Goal: Task Accomplishment & Management: Use online tool/utility

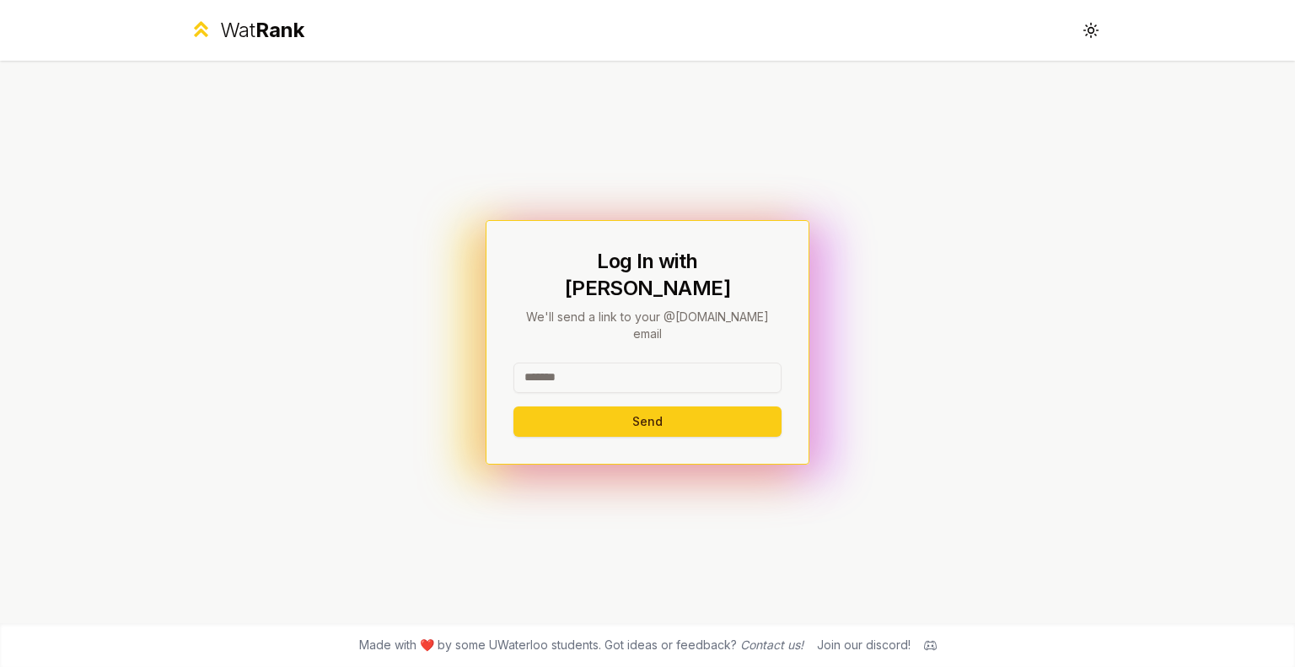
type input "********"
click at [618, 406] on button "Send" at bounding box center [648, 421] width 268 height 30
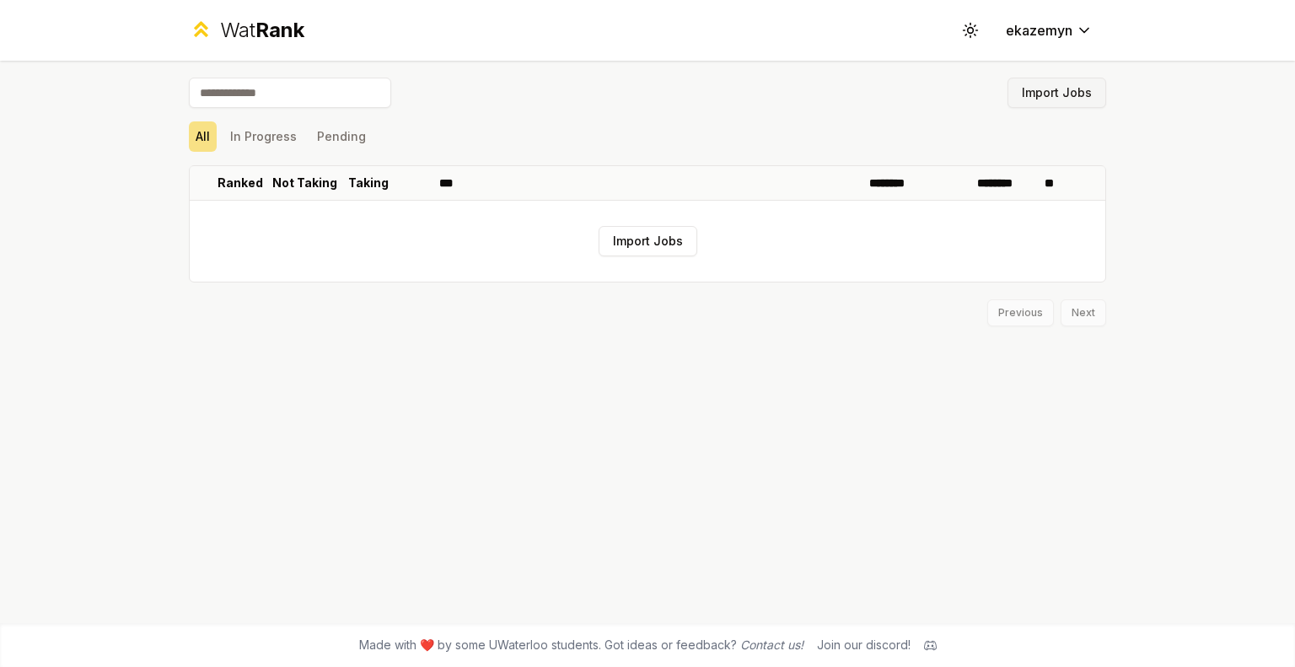
click at [1051, 84] on button "Import Jobs" at bounding box center [1057, 93] width 99 height 30
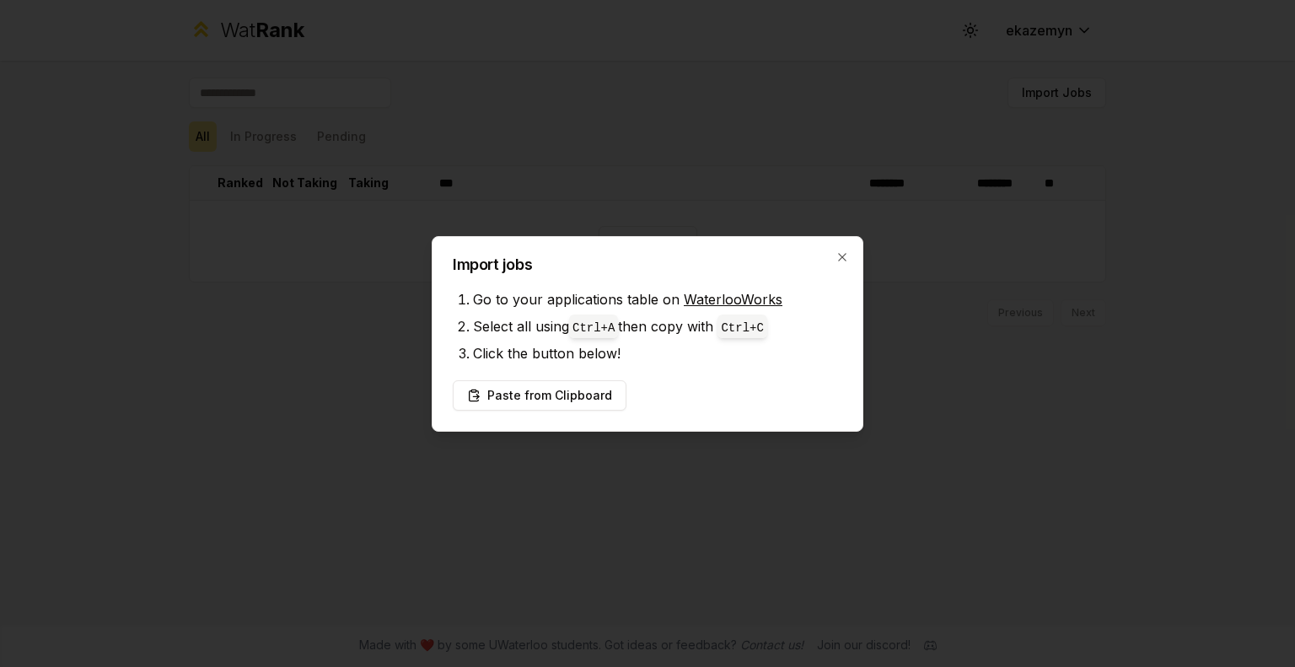
click at [701, 295] on link "WaterlooWorks" at bounding box center [733, 299] width 99 height 17
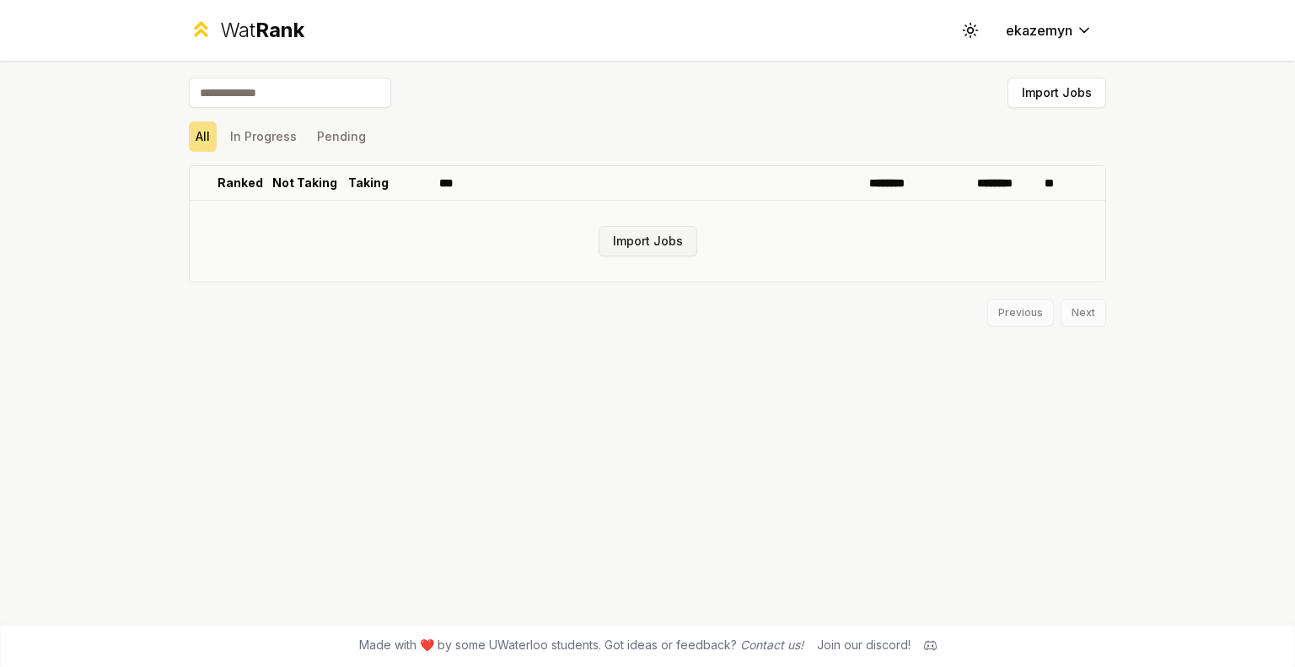
click at [650, 236] on button "Import Jobs" at bounding box center [648, 241] width 99 height 30
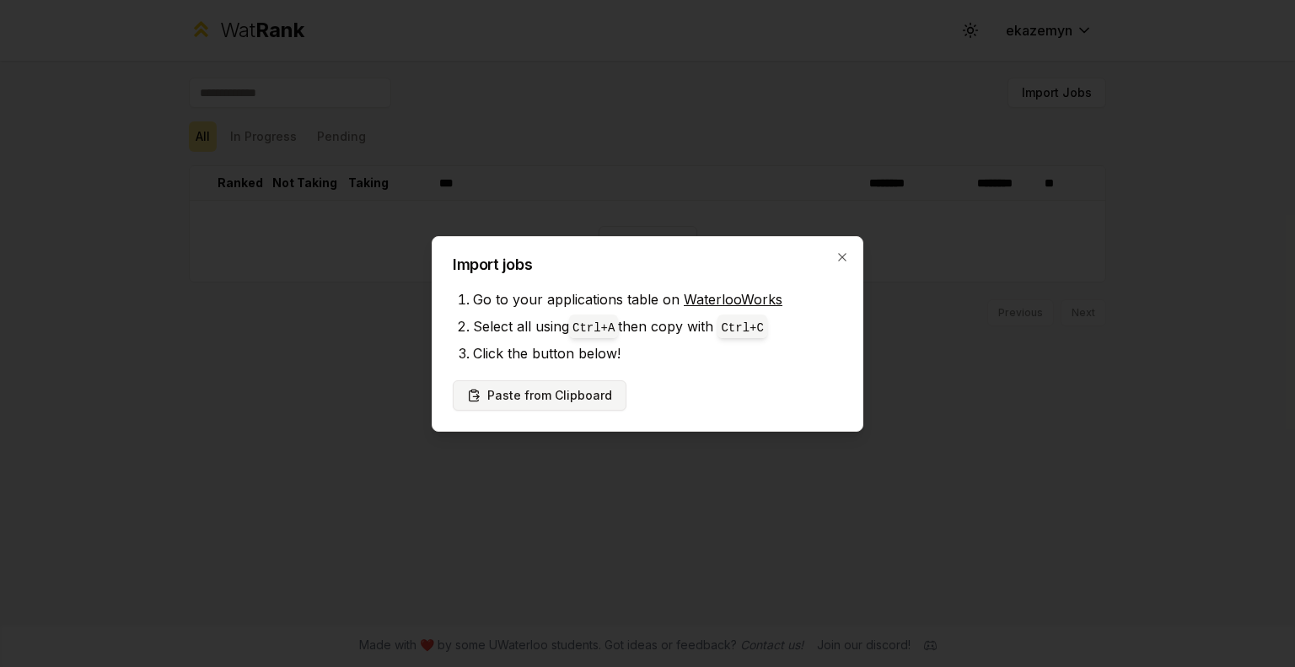
click at [578, 395] on button "Paste from Clipboard" at bounding box center [540, 395] width 174 height 30
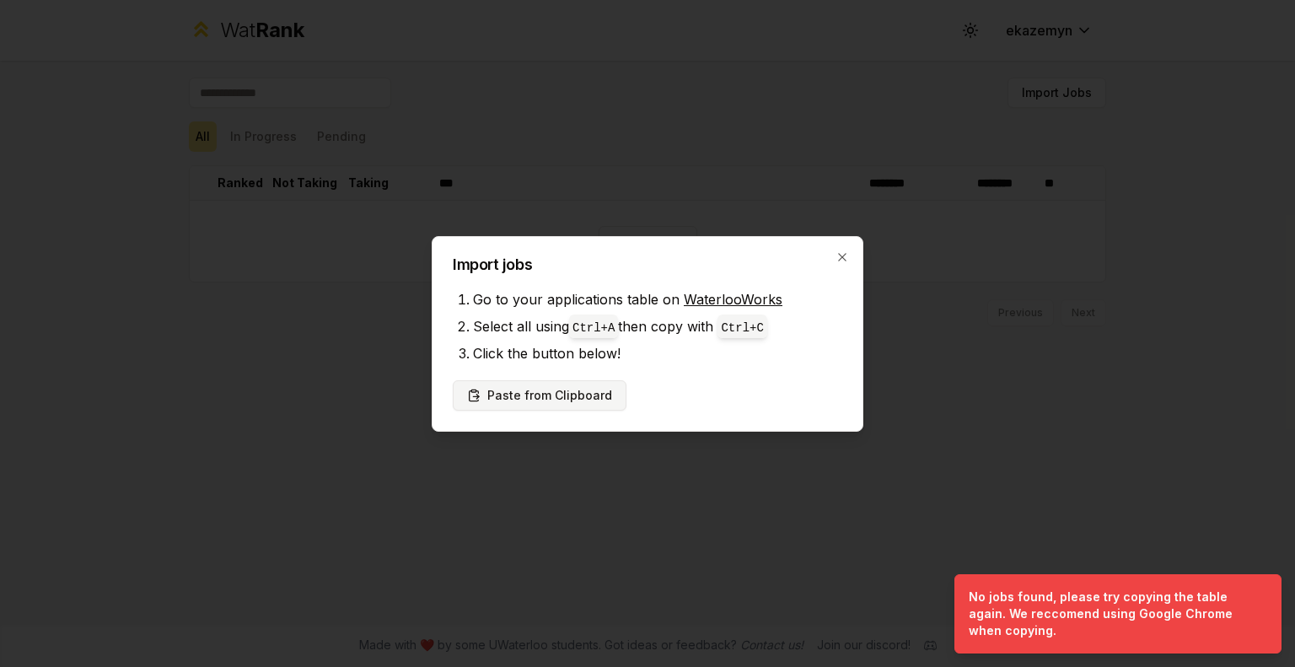
click at [514, 401] on button "Paste from Clipboard" at bounding box center [540, 395] width 174 height 30
click at [570, 385] on button "Paste from Clipboard" at bounding box center [540, 395] width 174 height 30
click at [570, 306] on li "Go to your applications table on WaterlooWorks" at bounding box center [657, 299] width 369 height 27
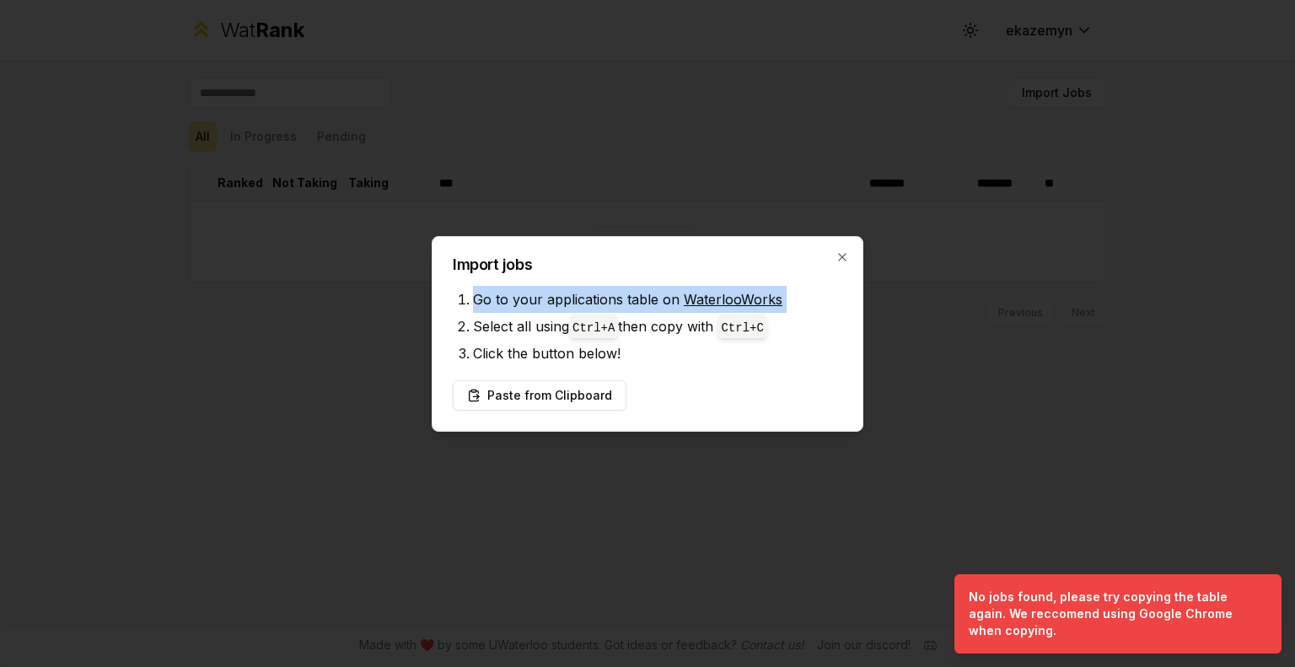
click at [570, 306] on li "Go to your applications table on WaterlooWorks" at bounding box center [657, 299] width 369 height 27
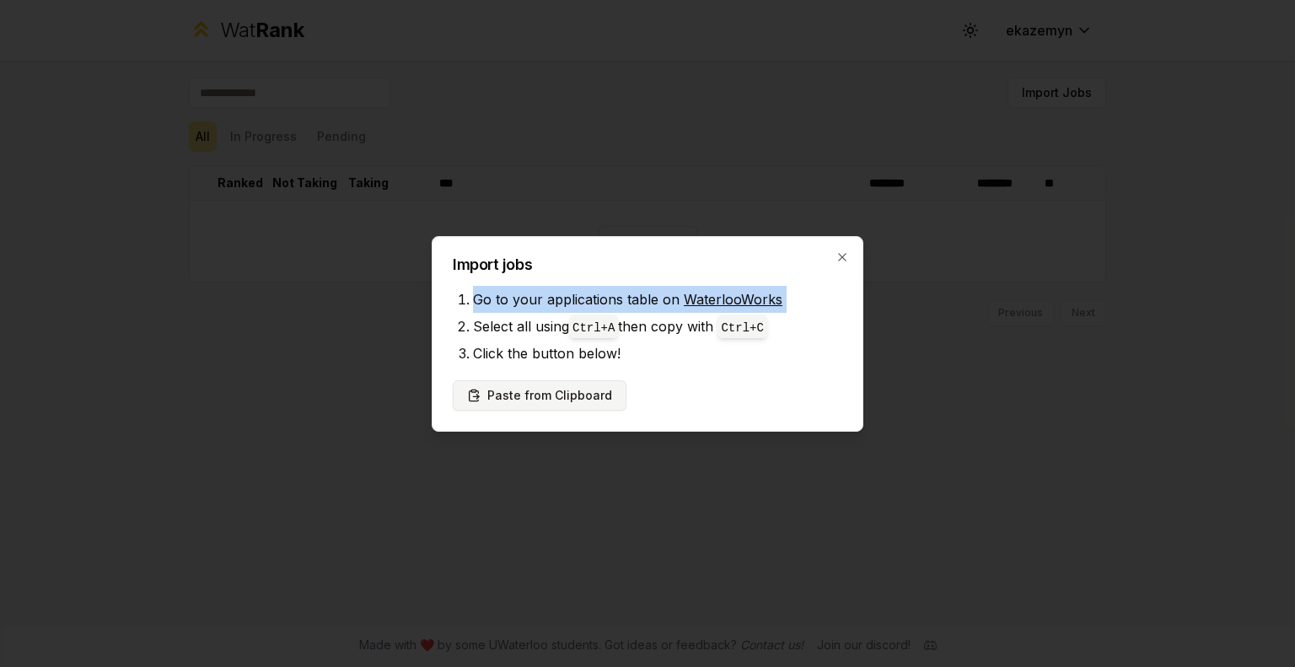
click at [570, 390] on button "Paste from Clipboard" at bounding box center [540, 395] width 174 height 30
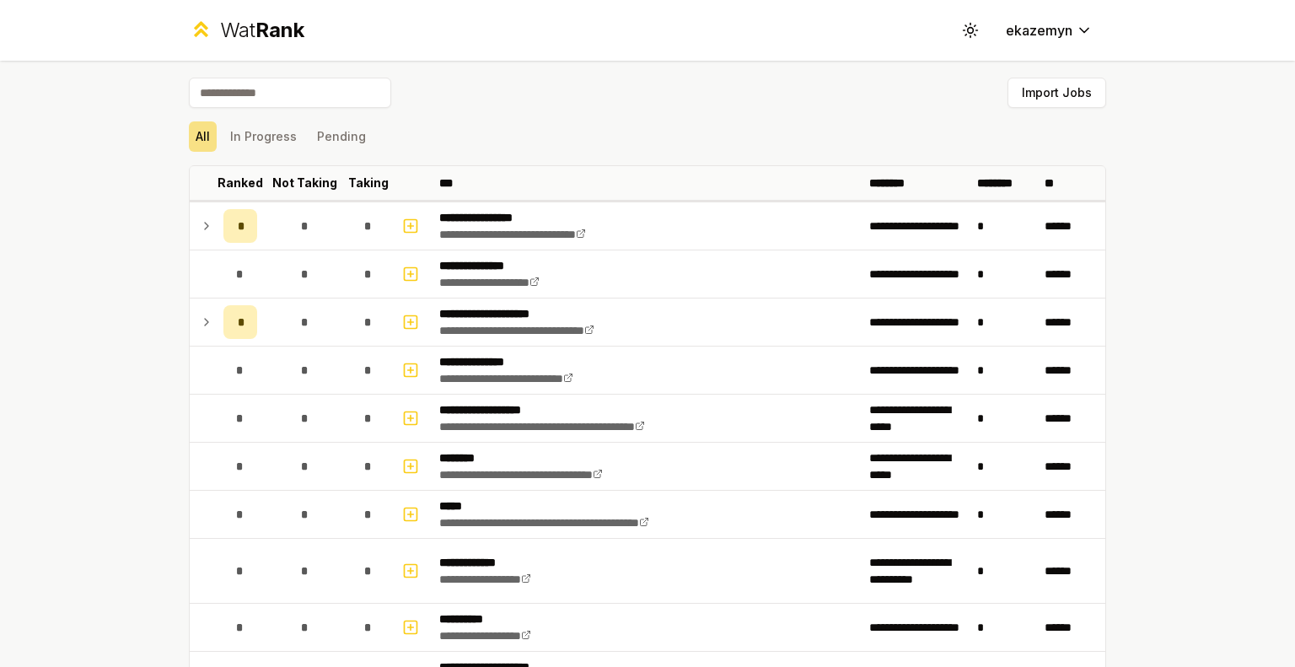
click at [1045, 108] on div "Import Jobs" at bounding box center [647, 96] width 917 height 37
click at [1028, 99] on button "Import Jobs" at bounding box center [1057, 93] width 99 height 30
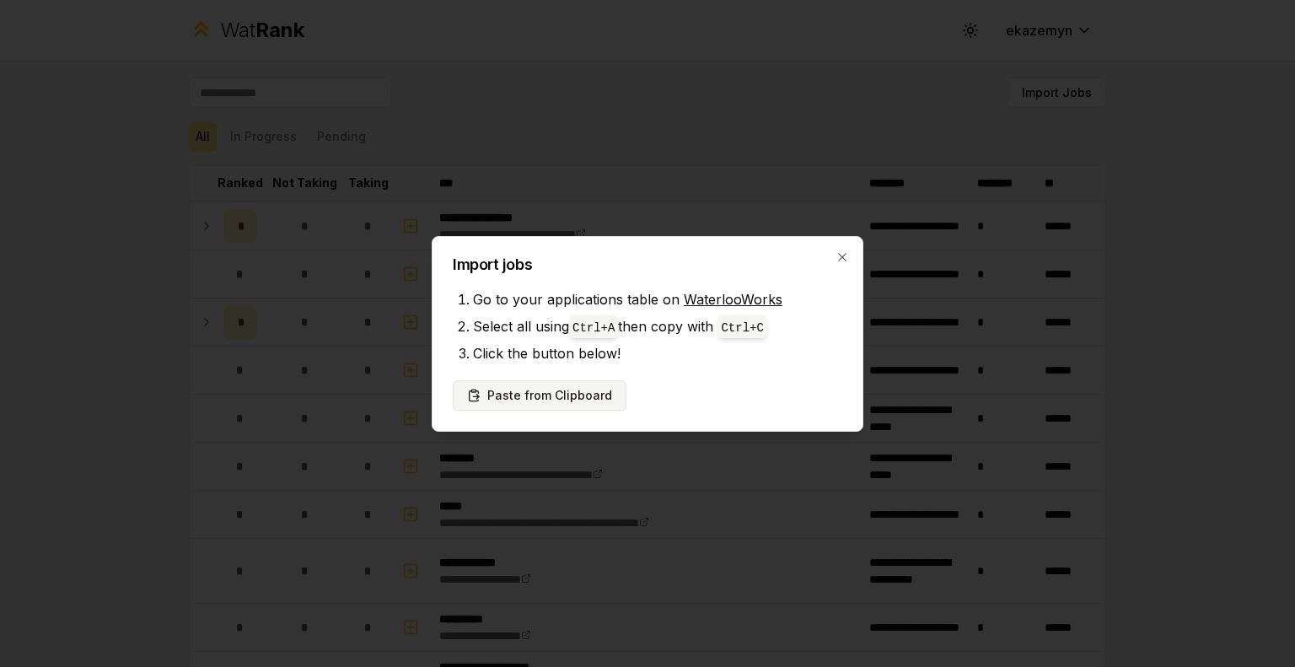
click at [587, 387] on button "Paste from Clipboard" at bounding box center [540, 395] width 174 height 30
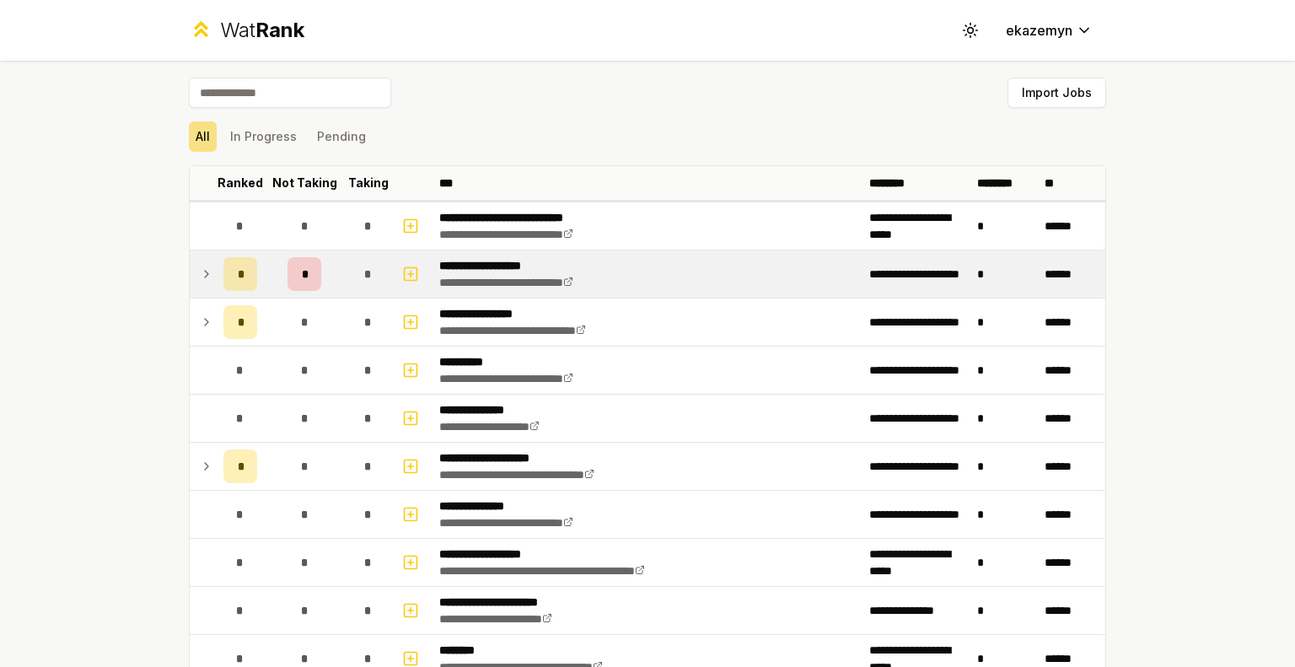
click at [312, 272] on div "*" at bounding box center [305, 274] width 34 height 34
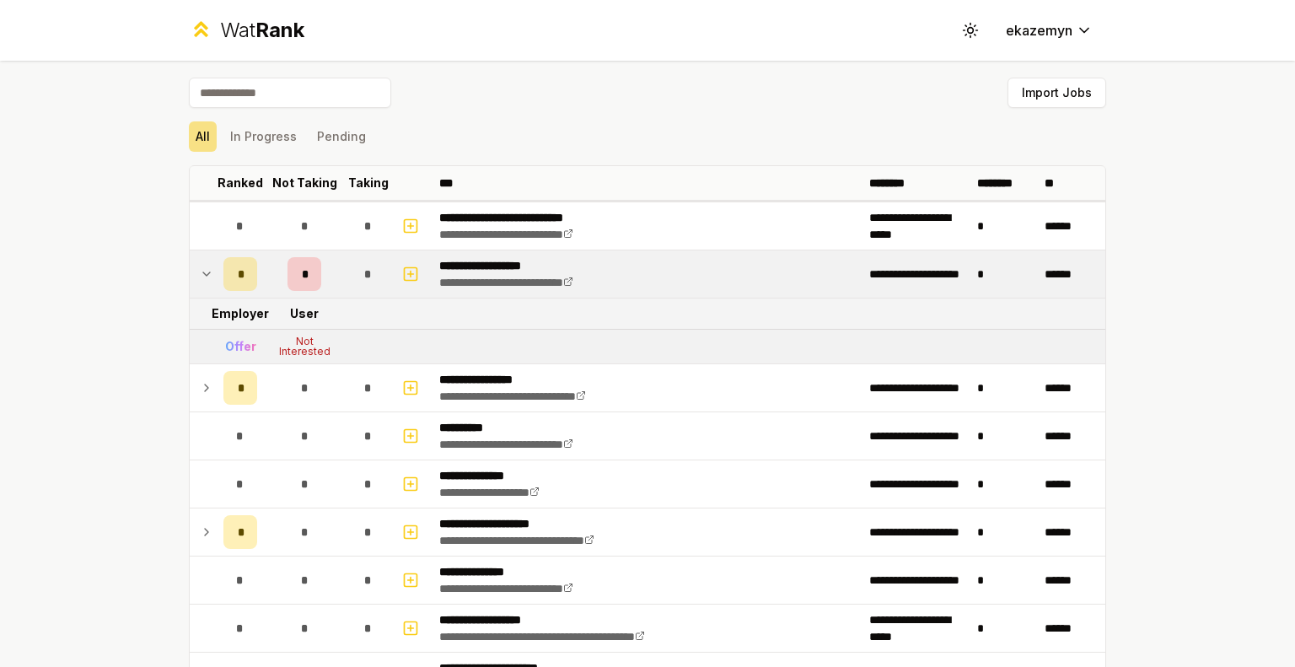
click at [226, 348] on div "Offer" at bounding box center [240, 346] width 31 height 17
click at [205, 268] on icon at bounding box center [206, 274] width 13 height 20
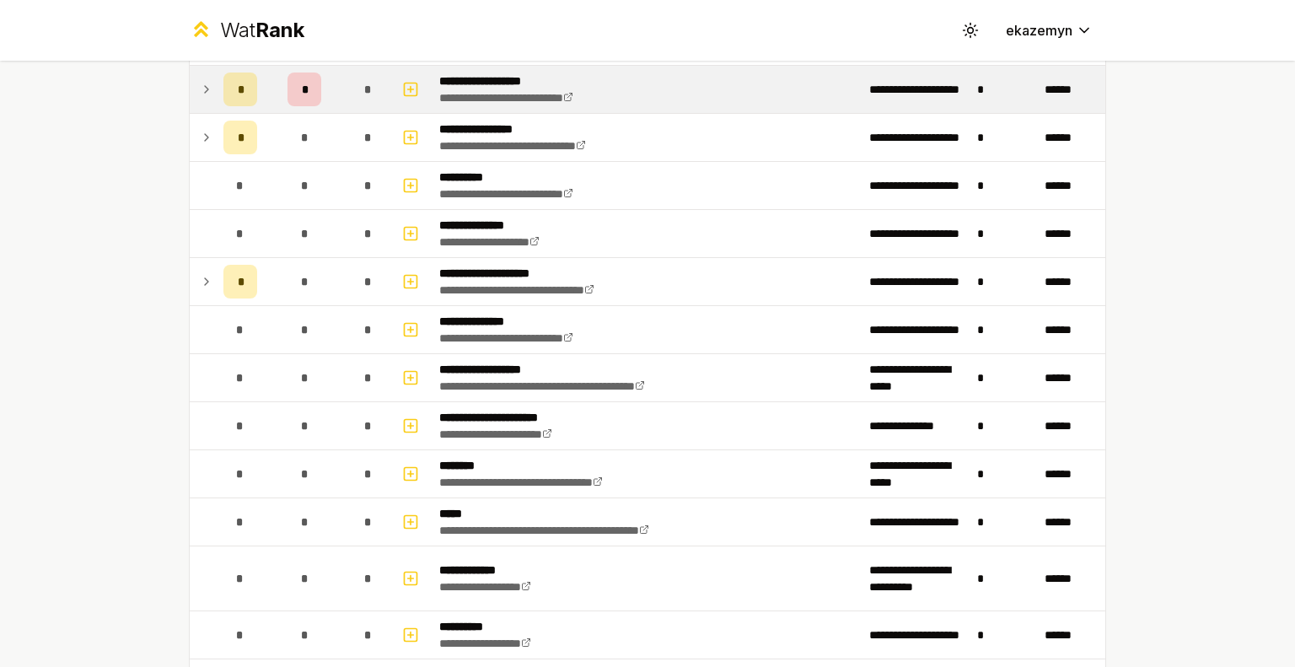
scroll to position [259, 0]
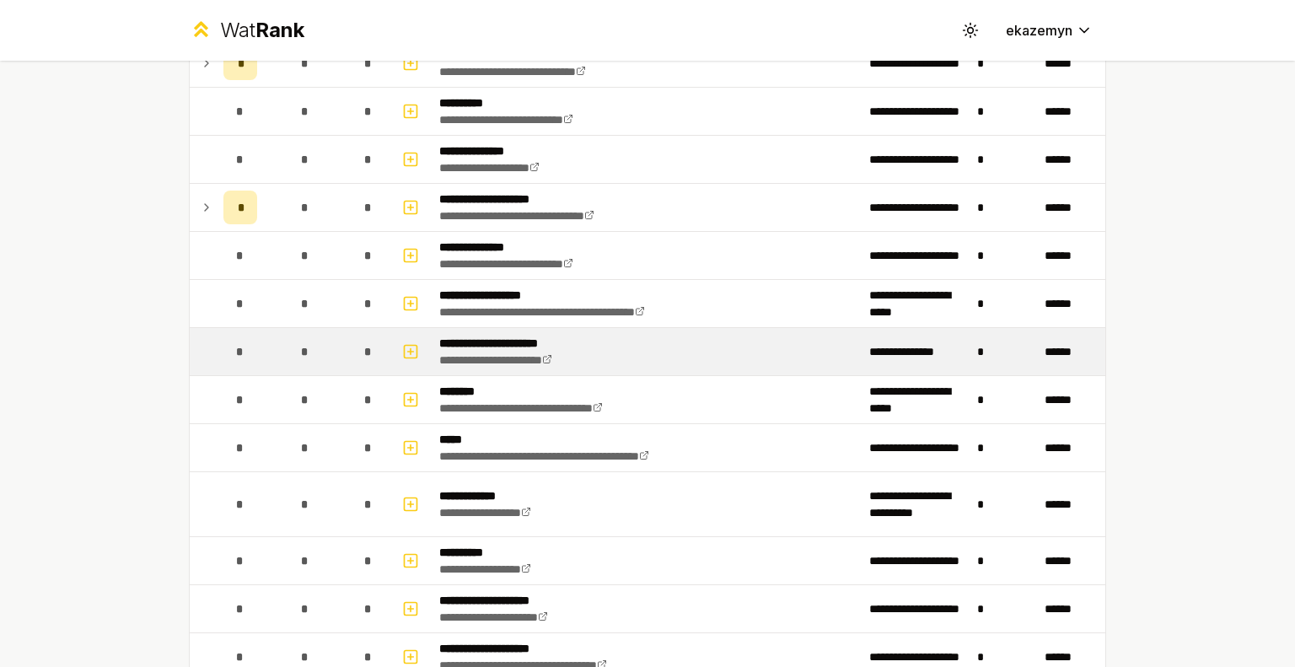
click at [345, 347] on td "*" at bounding box center [368, 351] width 47 height 47
click at [408, 343] on icon "button" at bounding box center [410, 352] width 17 height 20
select select
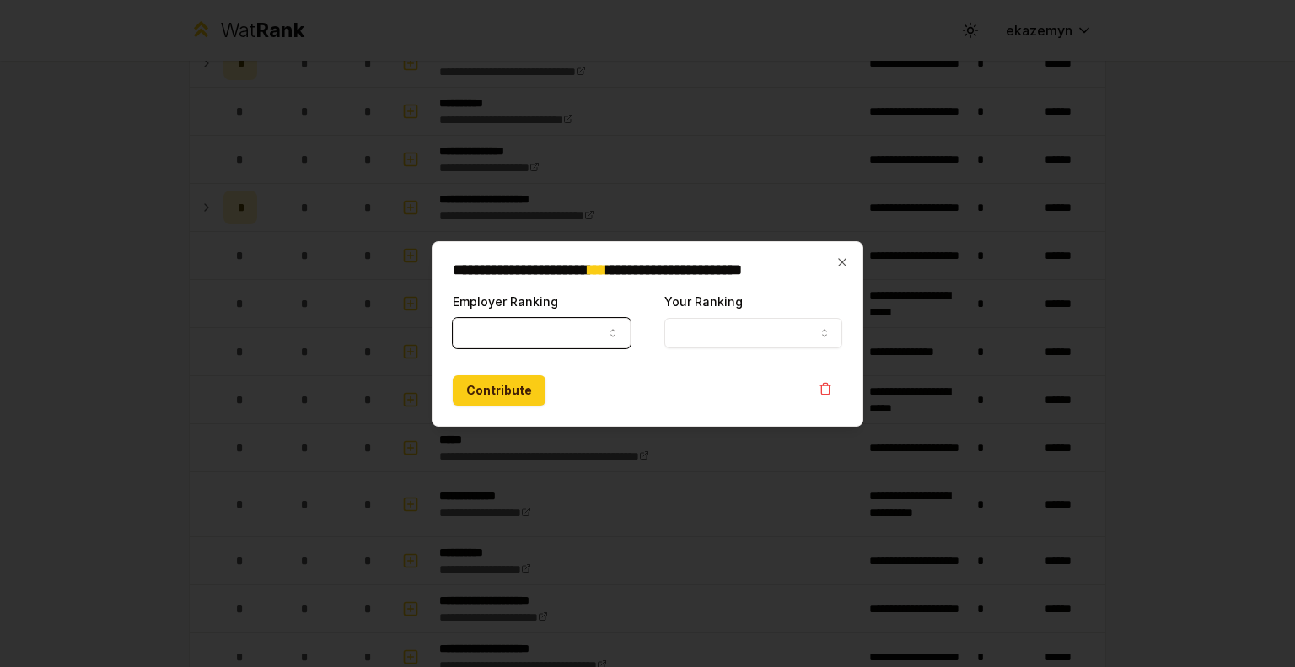
click at [519, 335] on button "Employer Ranking" at bounding box center [542, 333] width 178 height 30
select select "******"
click at [732, 322] on button "Your Ranking" at bounding box center [753, 333] width 178 height 30
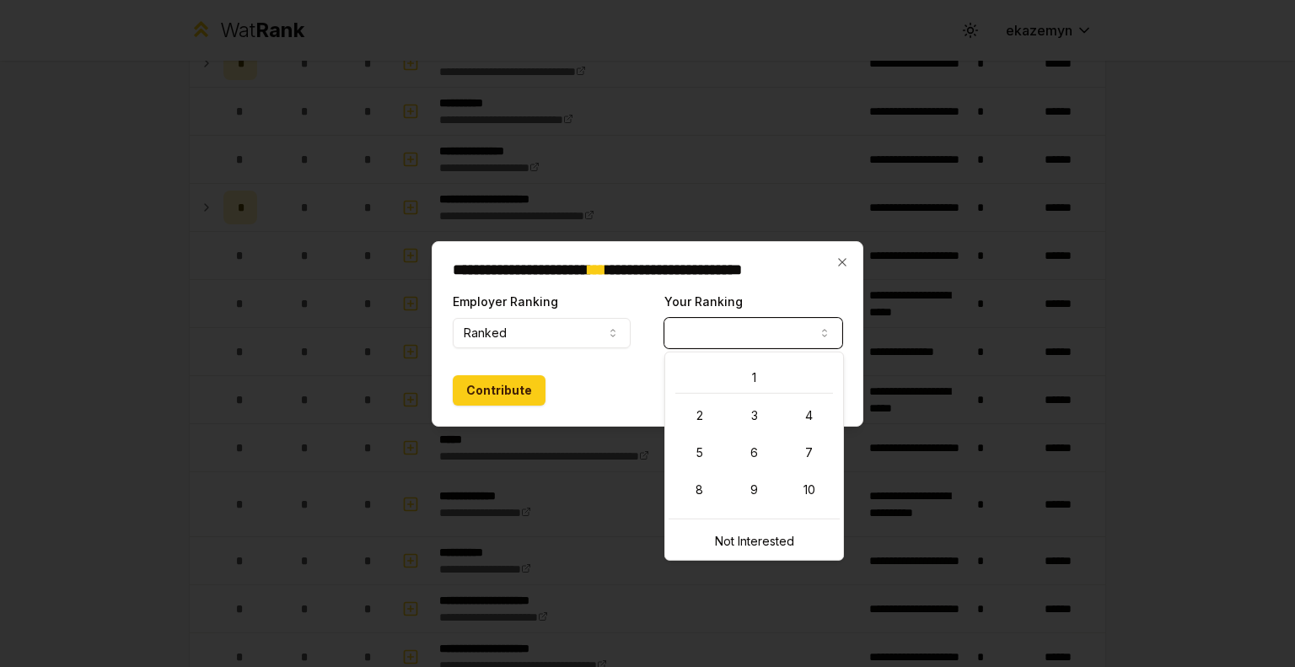
click at [741, 342] on button "Your Ranking" at bounding box center [753, 333] width 178 height 30
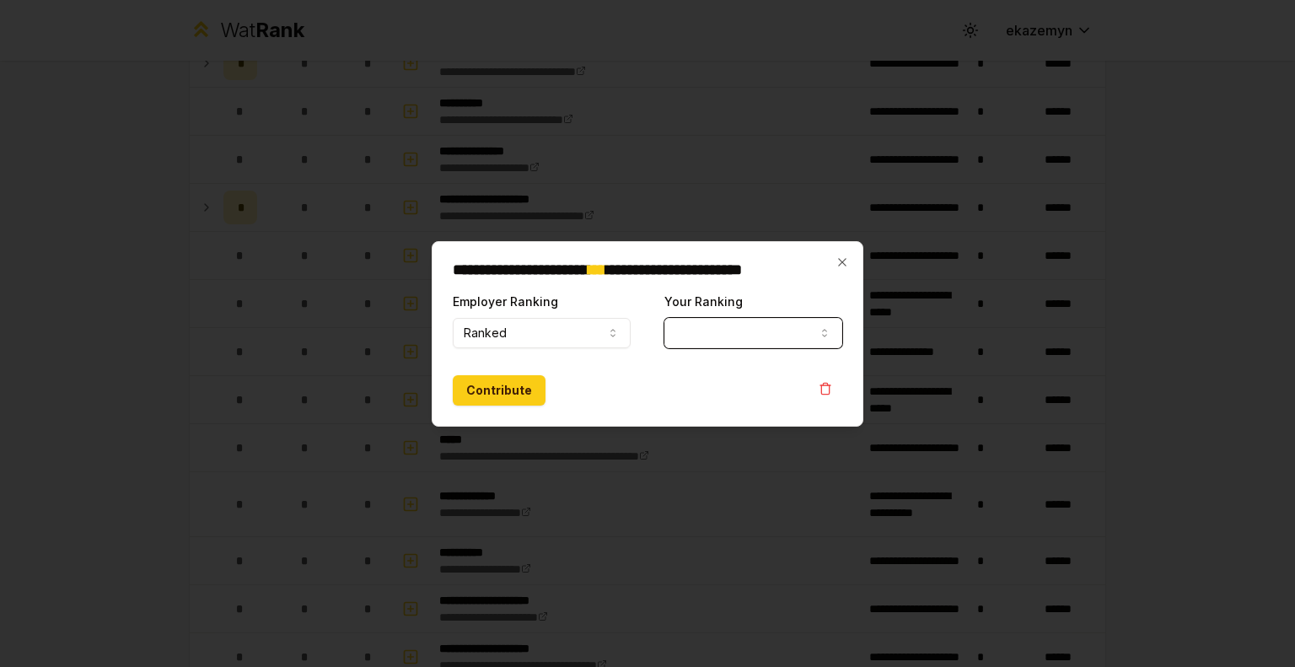
click at [688, 336] on button "Your Ranking" at bounding box center [753, 333] width 178 height 30
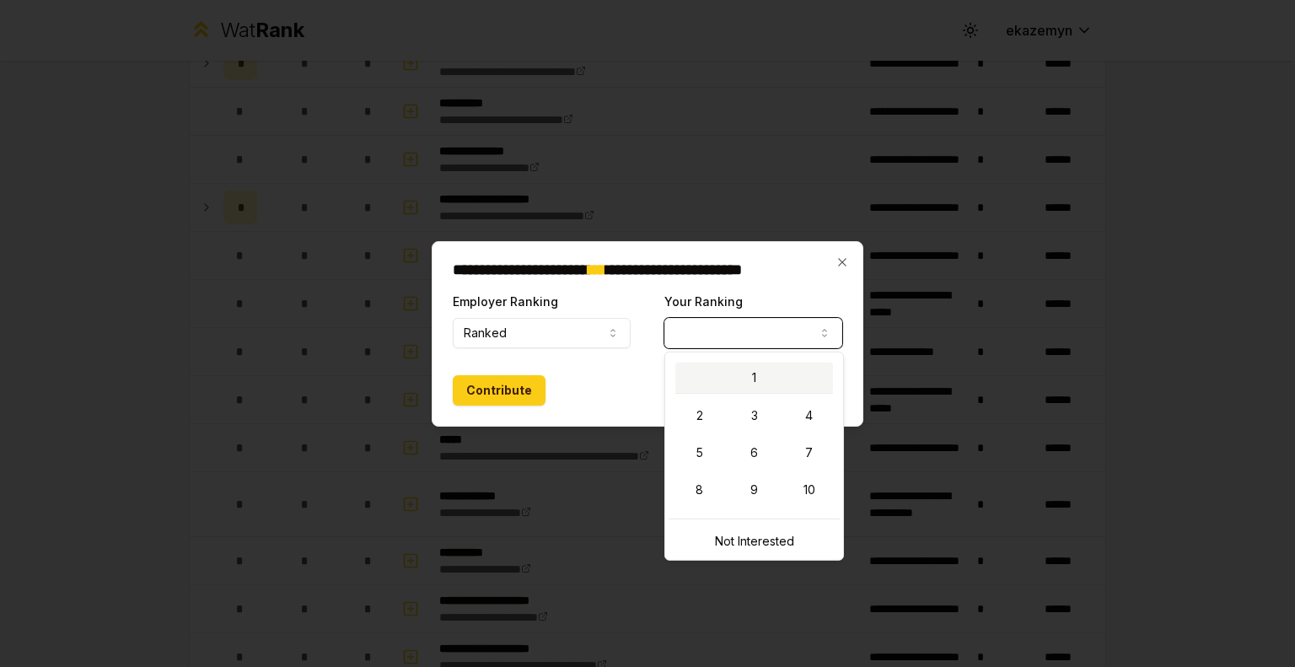
select select "*"
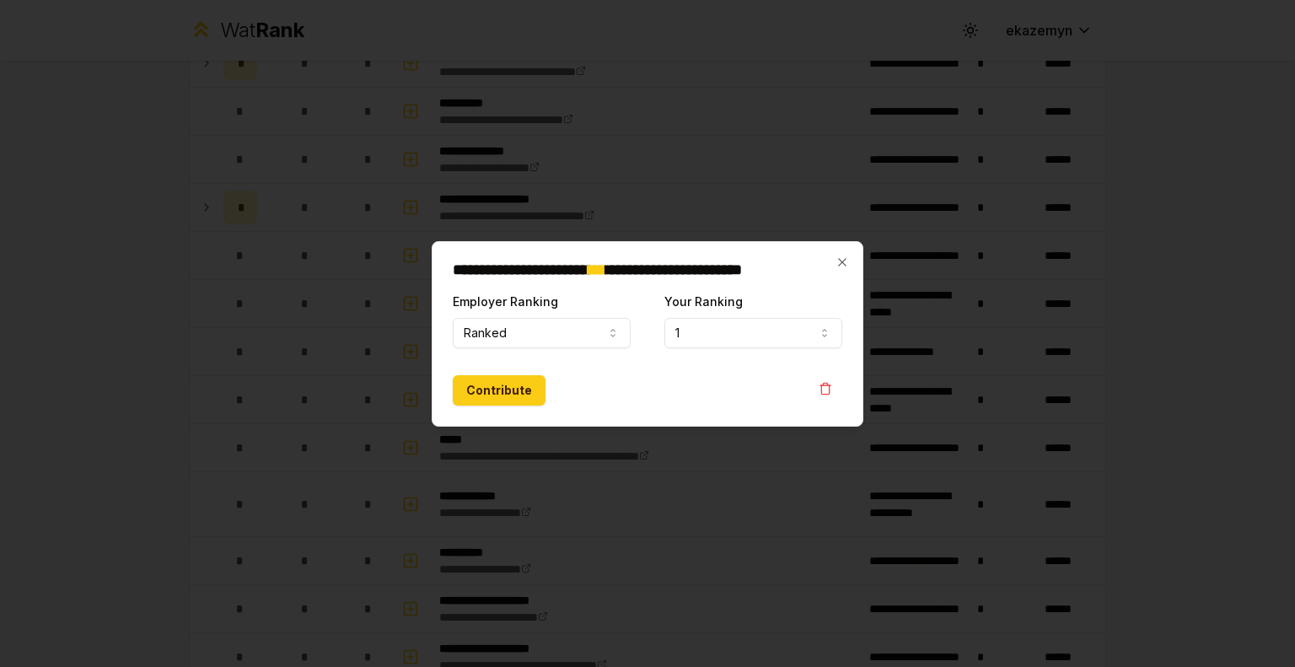
click at [723, 231] on div at bounding box center [647, 333] width 1295 height 667
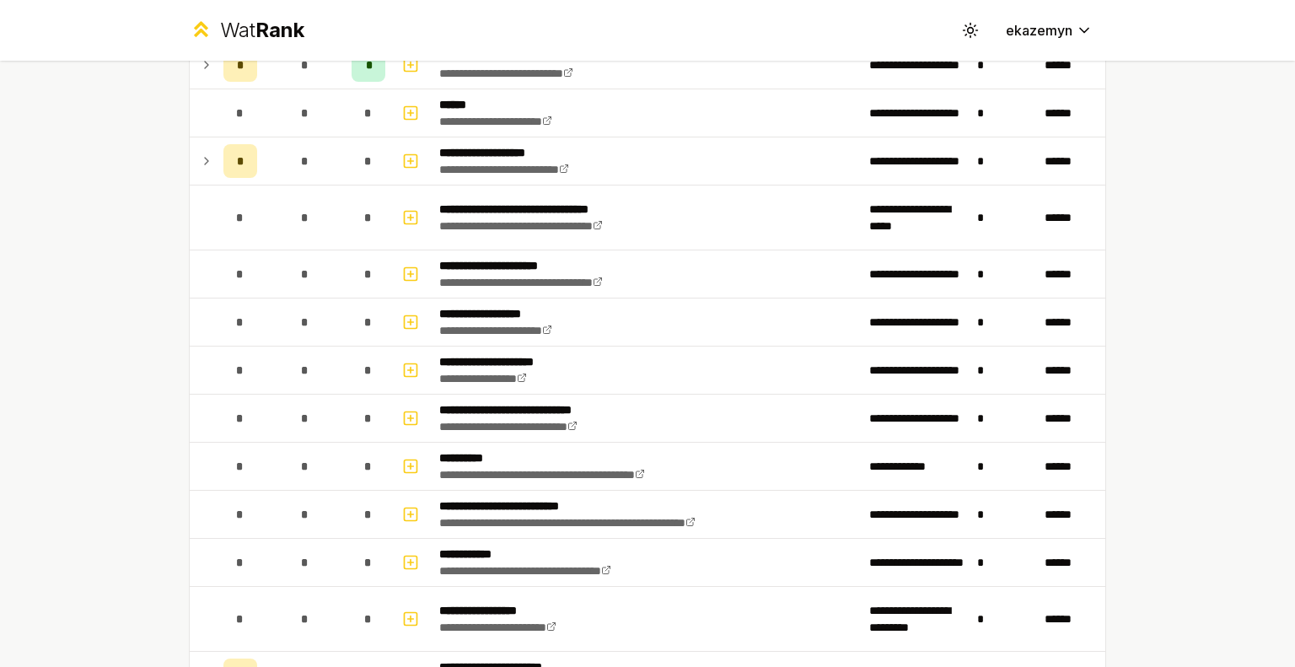
scroll to position [1106, 0]
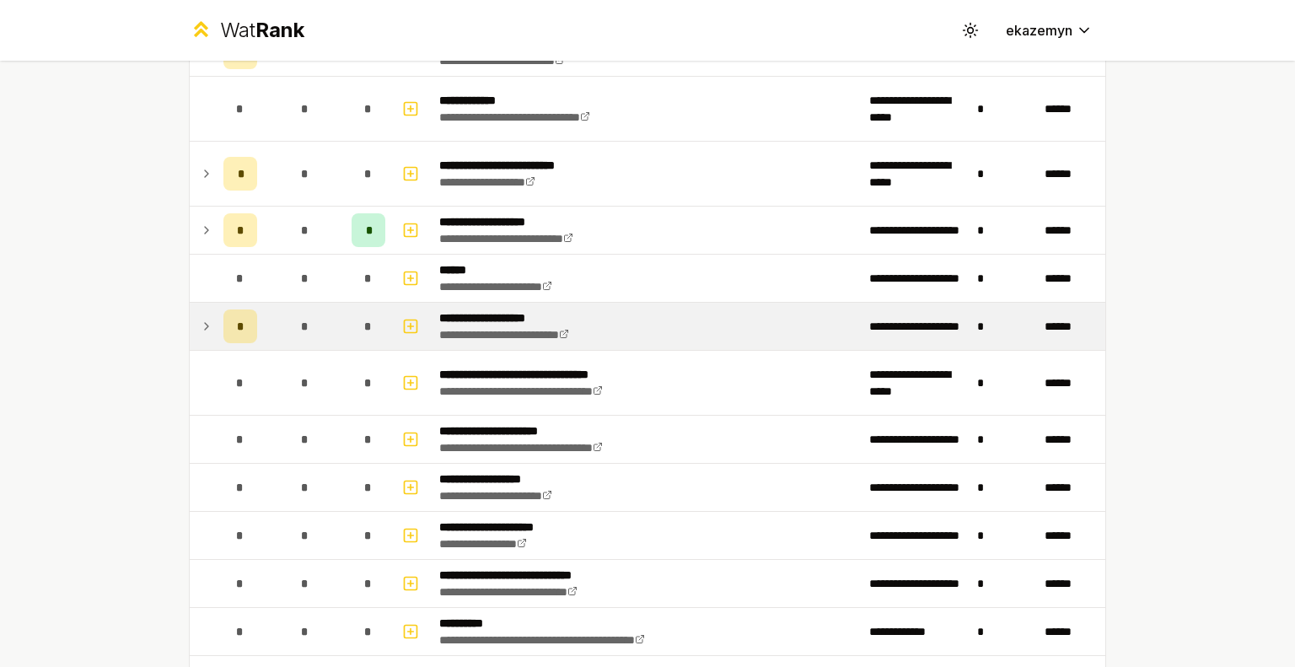
click at [307, 322] on div "*" at bounding box center [305, 326] width 34 height 34
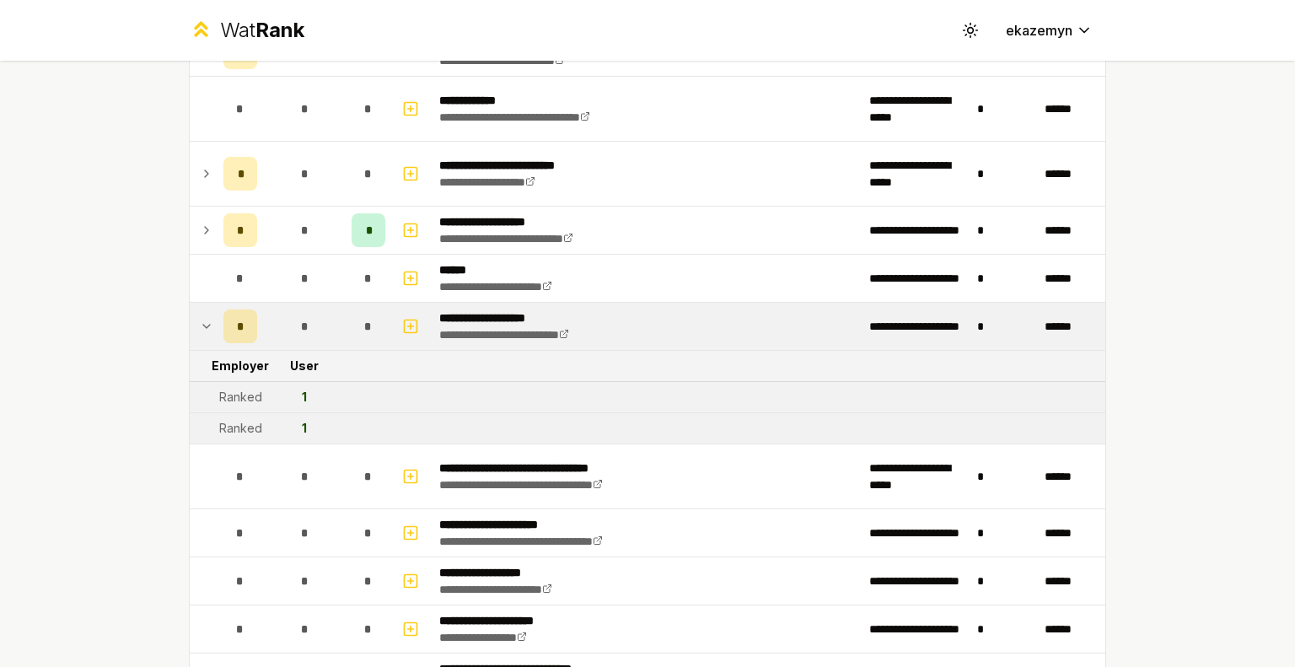
click at [307, 322] on div "*" at bounding box center [305, 326] width 34 height 34
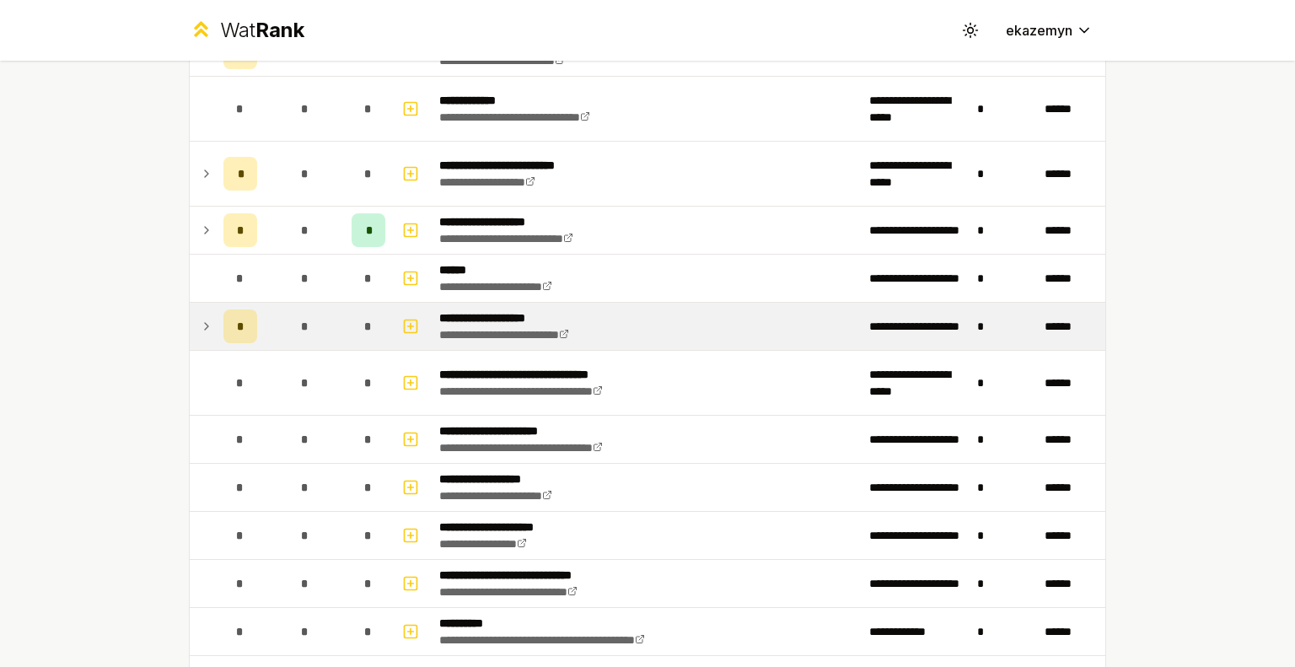
click at [307, 322] on div "*" at bounding box center [305, 326] width 34 height 34
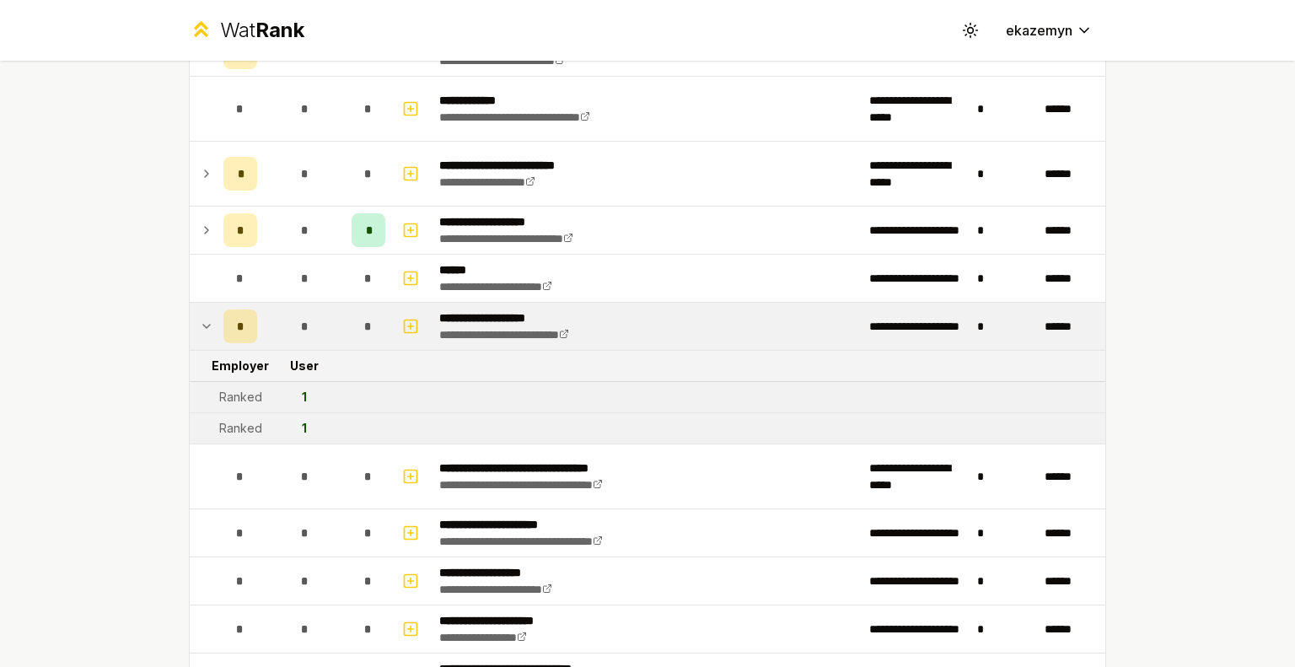
click at [307, 319] on div "*" at bounding box center [305, 326] width 34 height 34
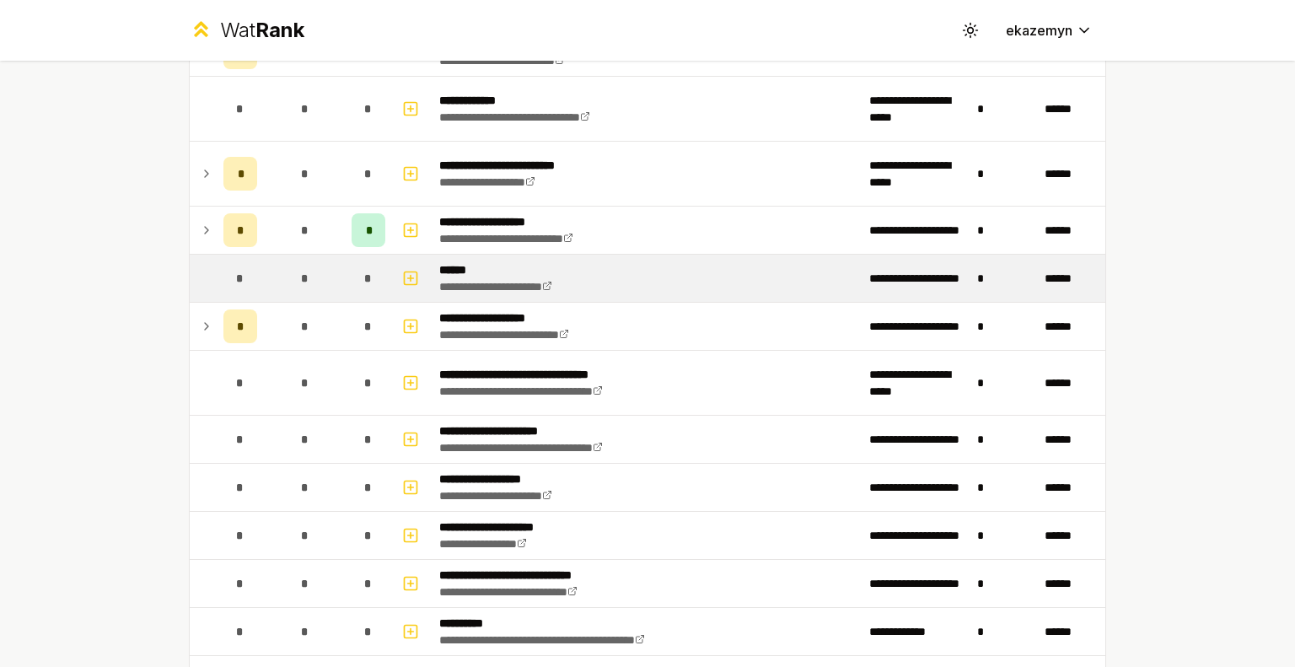
click at [304, 249] on td "*" at bounding box center [304, 230] width 81 height 47
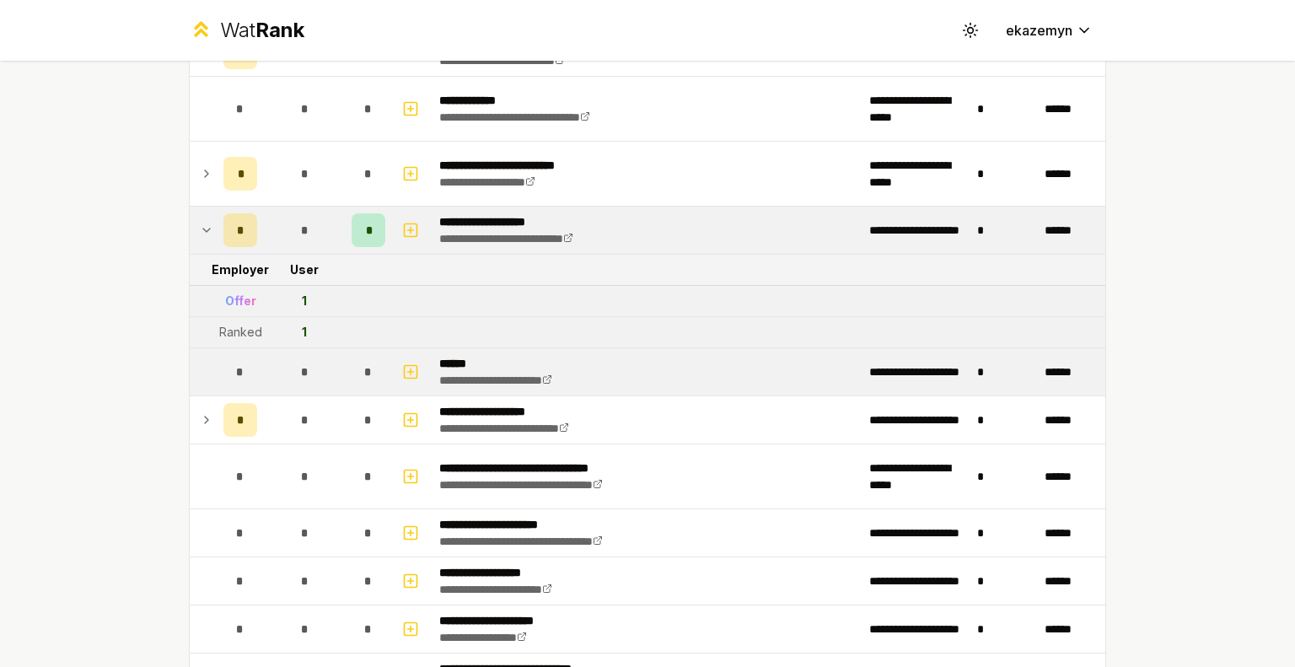
click at [304, 249] on td "*" at bounding box center [304, 230] width 81 height 47
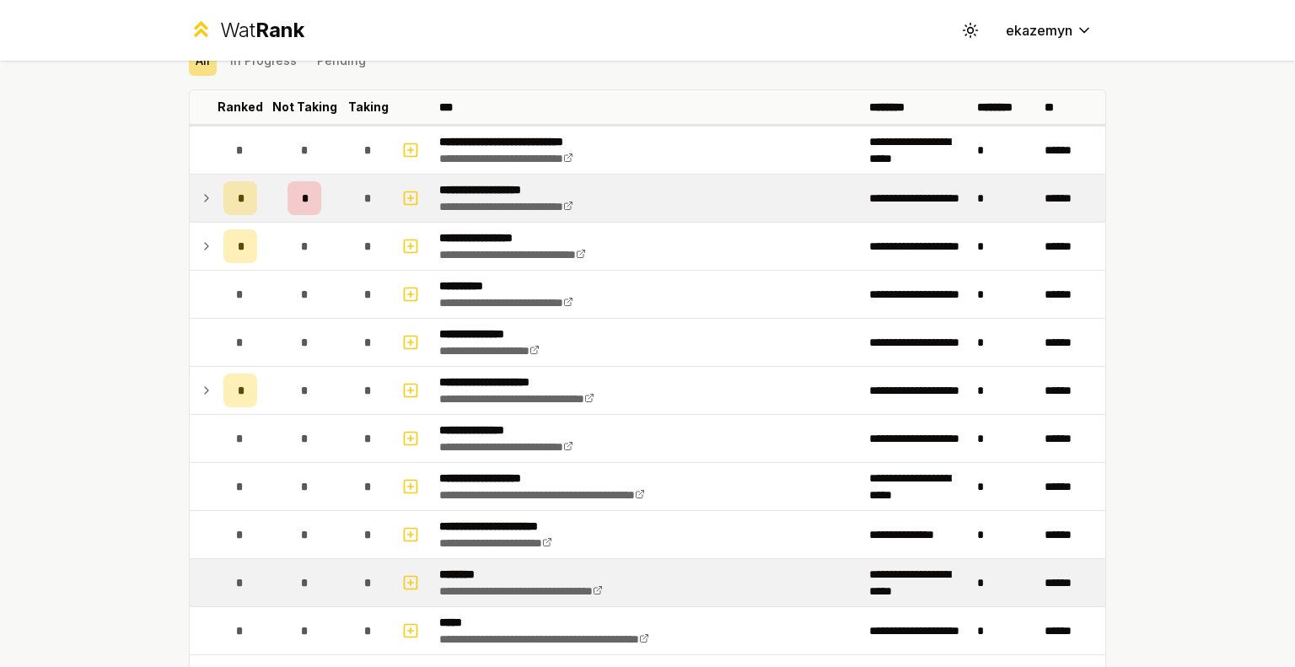
scroll to position [81, 0]
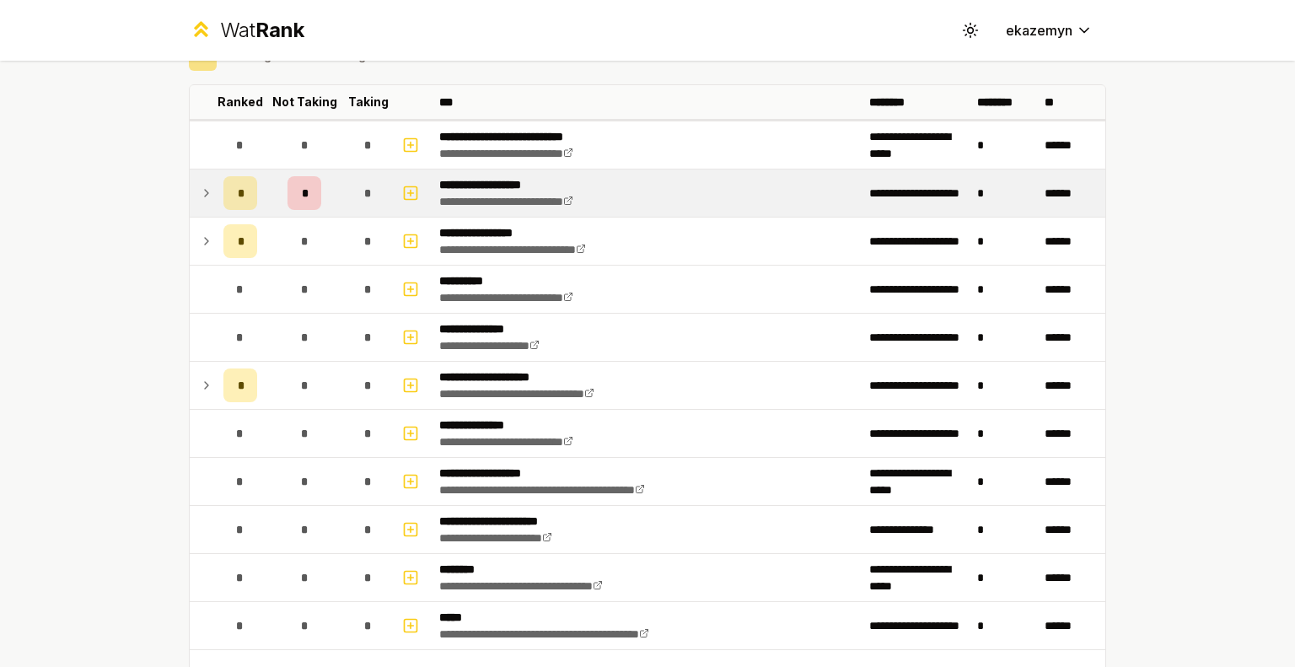
click at [217, 182] on td "*" at bounding box center [240, 192] width 47 height 47
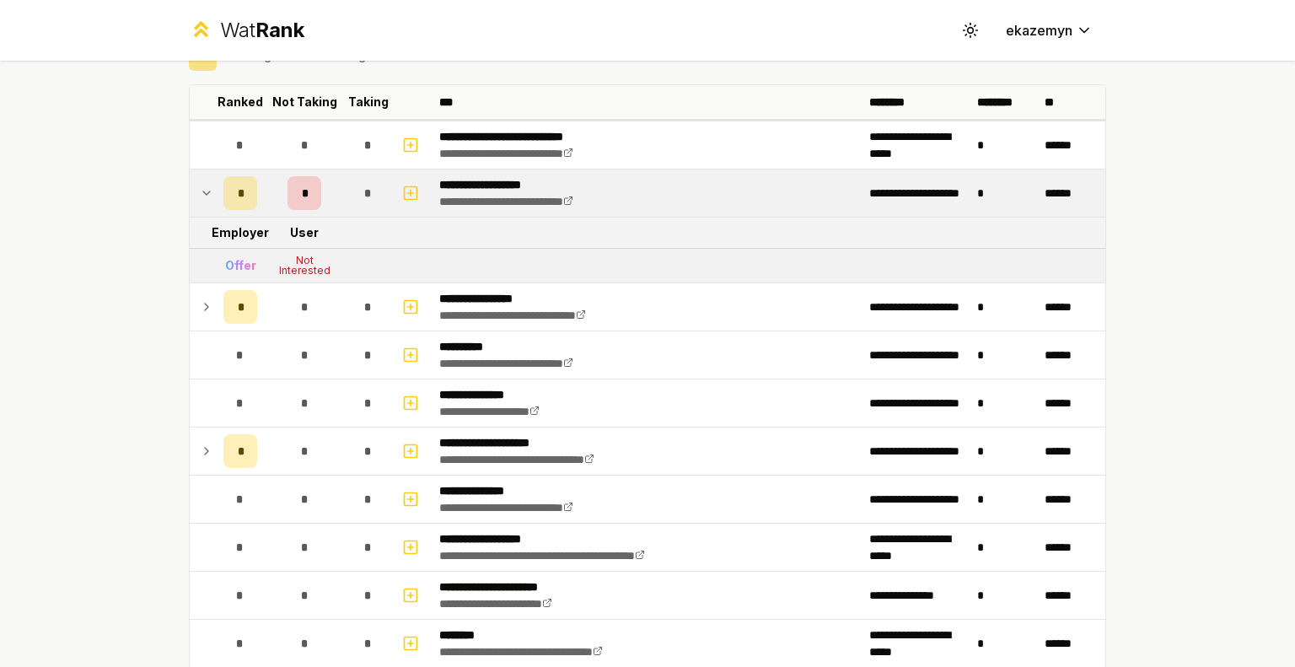
click at [217, 182] on td "*" at bounding box center [240, 192] width 47 height 47
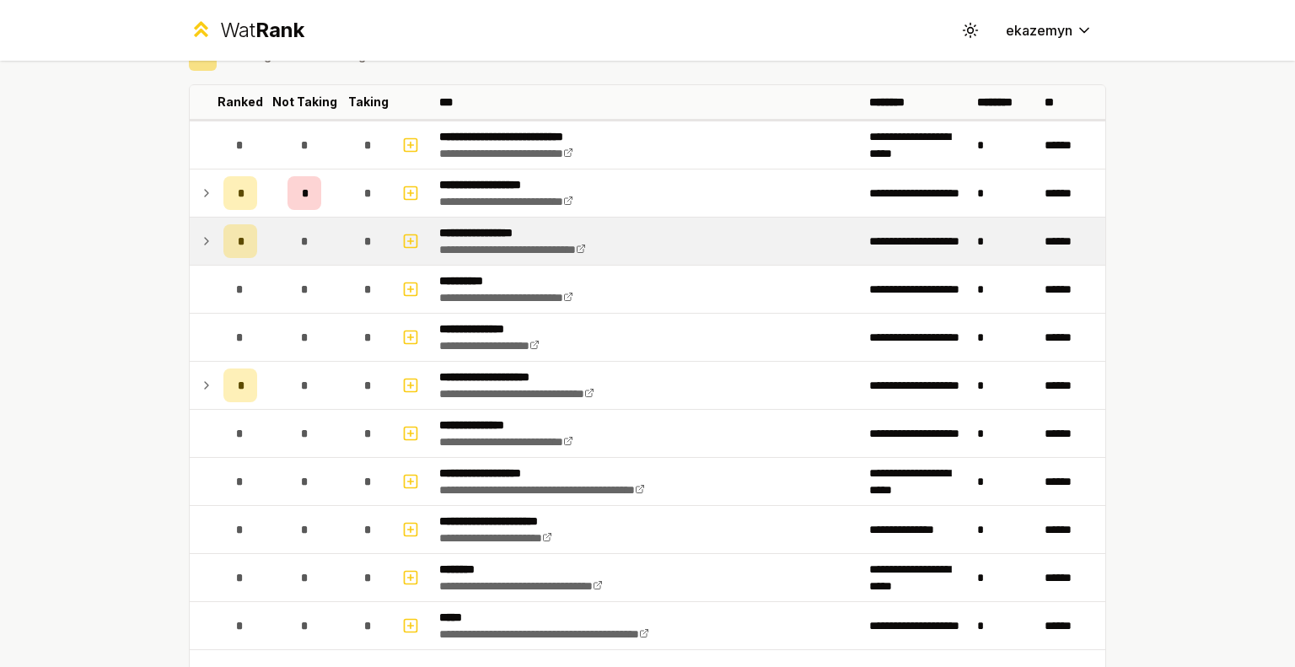
click at [206, 238] on icon at bounding box center [206, 241] width 13 height 20
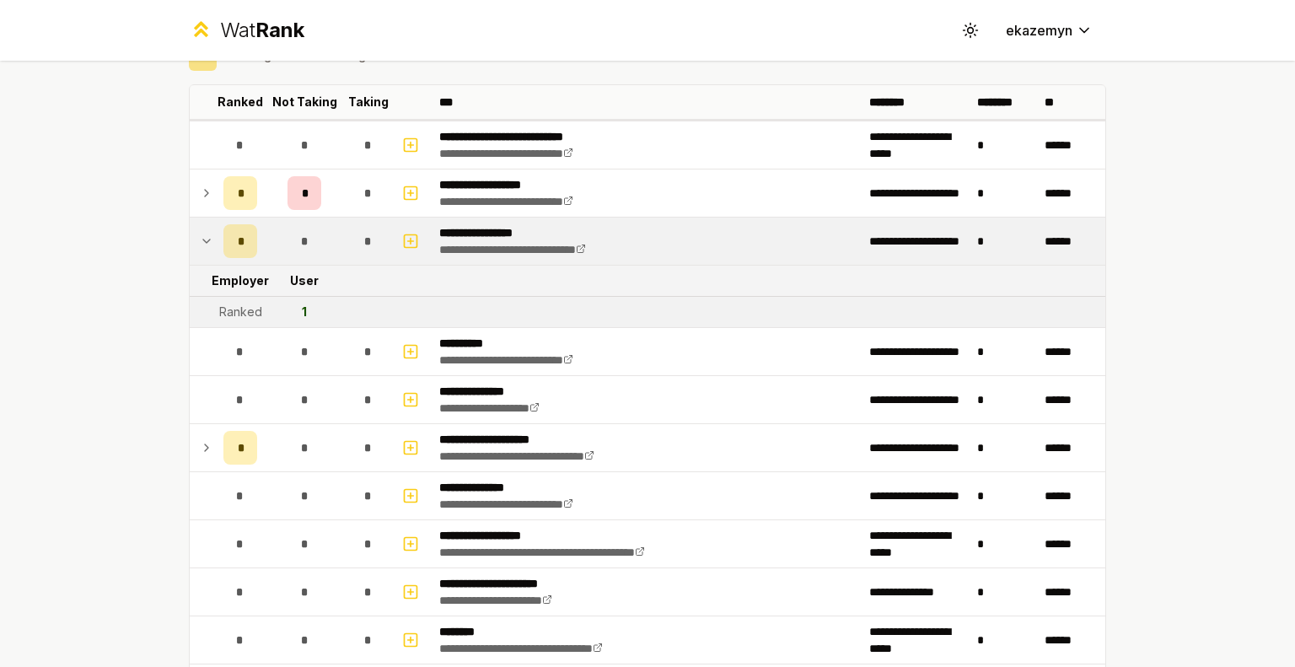
click at [206, 238] on icon at bounding box center [206, 241] width 13 height 20
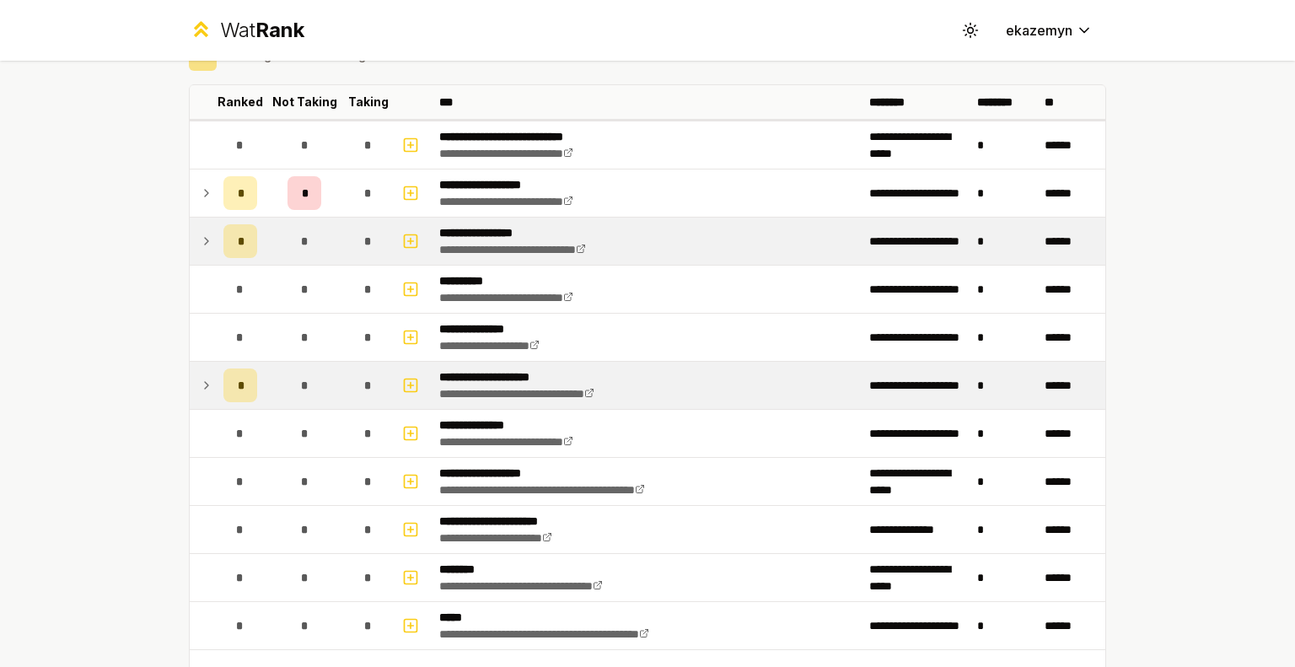
click at [206, 375] on icon at bounding box center [206, 385] width 13 height 20
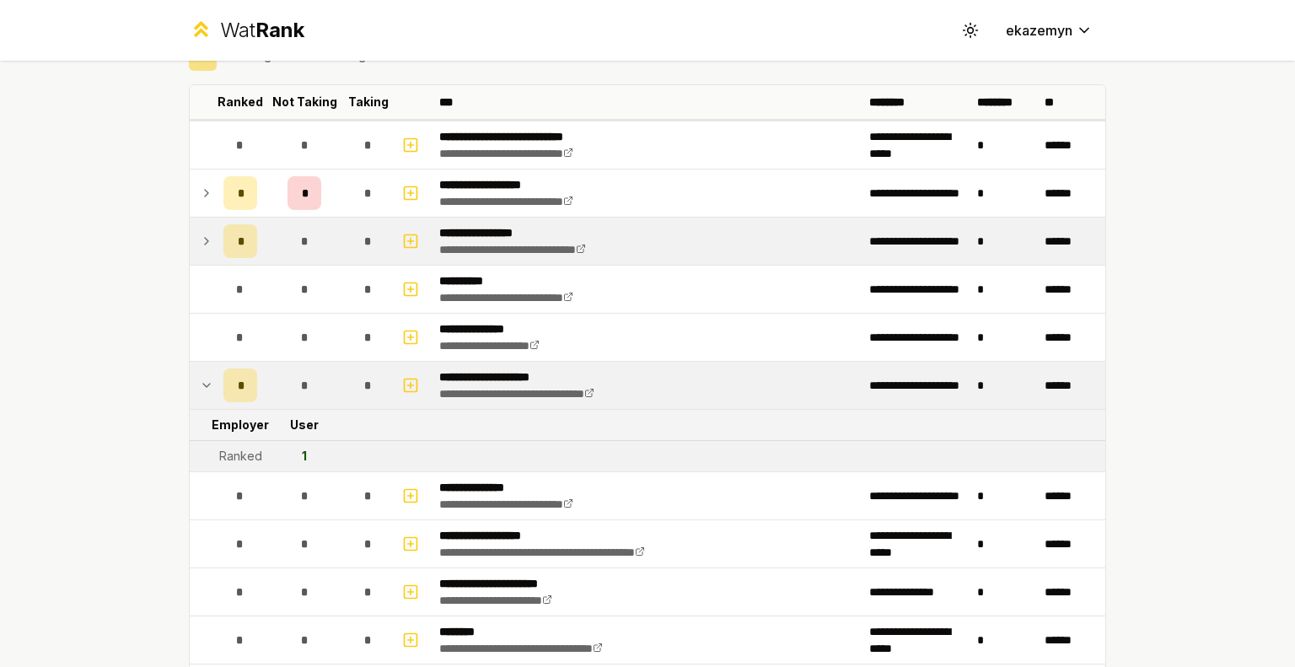
click at [206, 375] on icon at bounding box center [206, 385] width 13 height 20
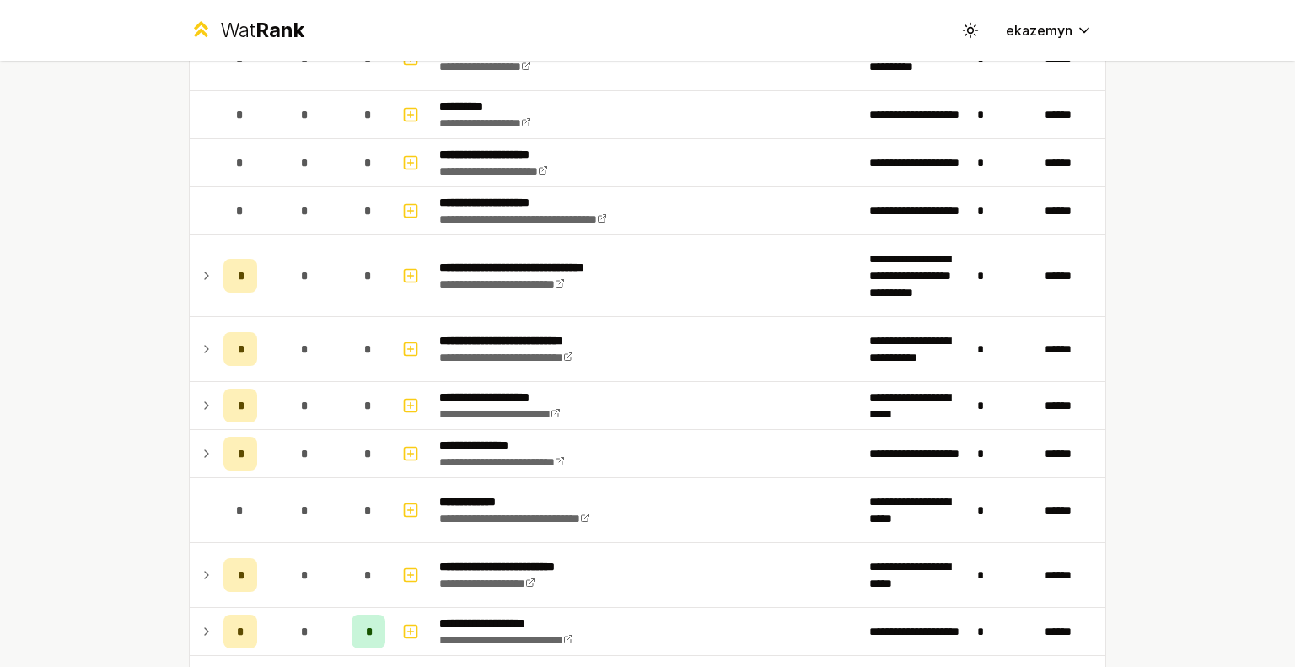
scroll to position [705, 0]
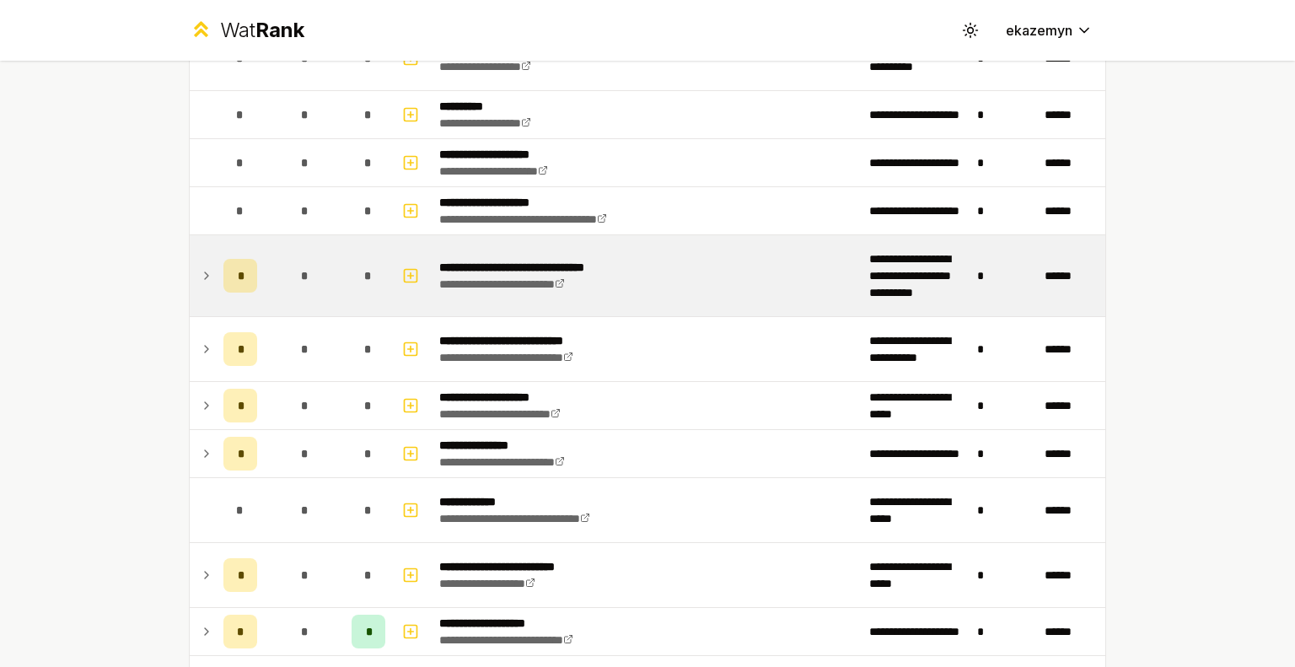
click at [217, 293] on td "*" at bounding box center [240, 275] width 47 height 81
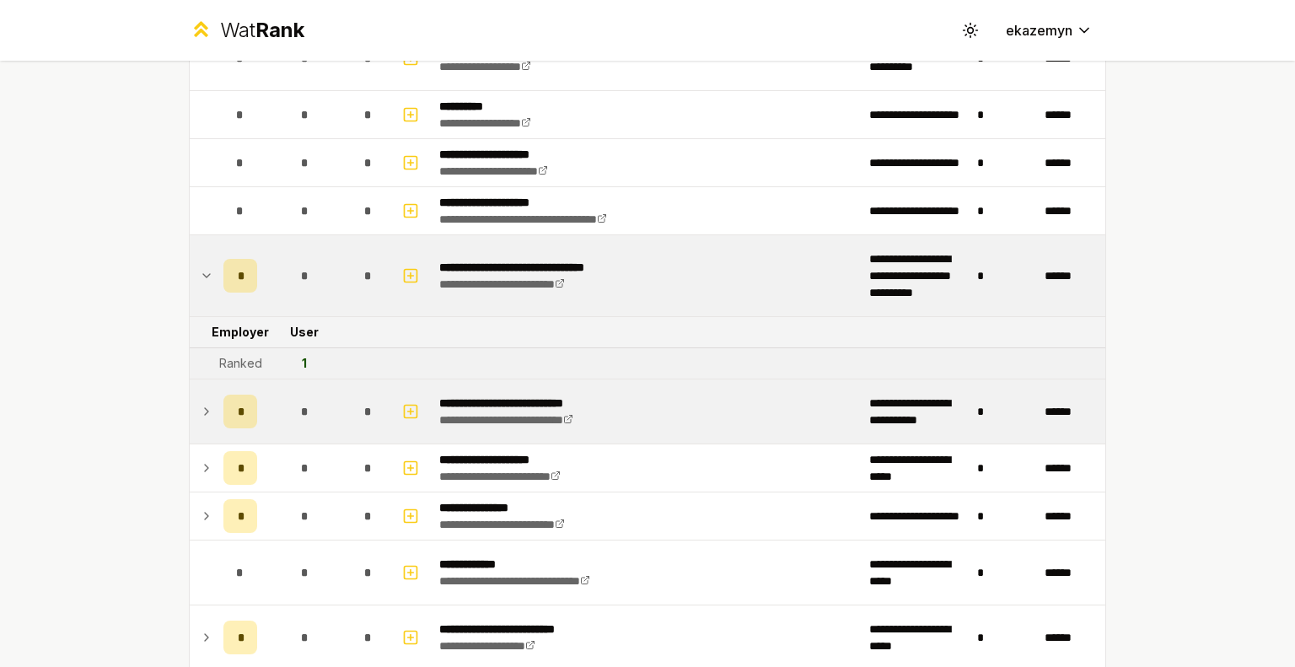
click at [199, 422] on td at bounding box center [203, 411] width 27 height 64
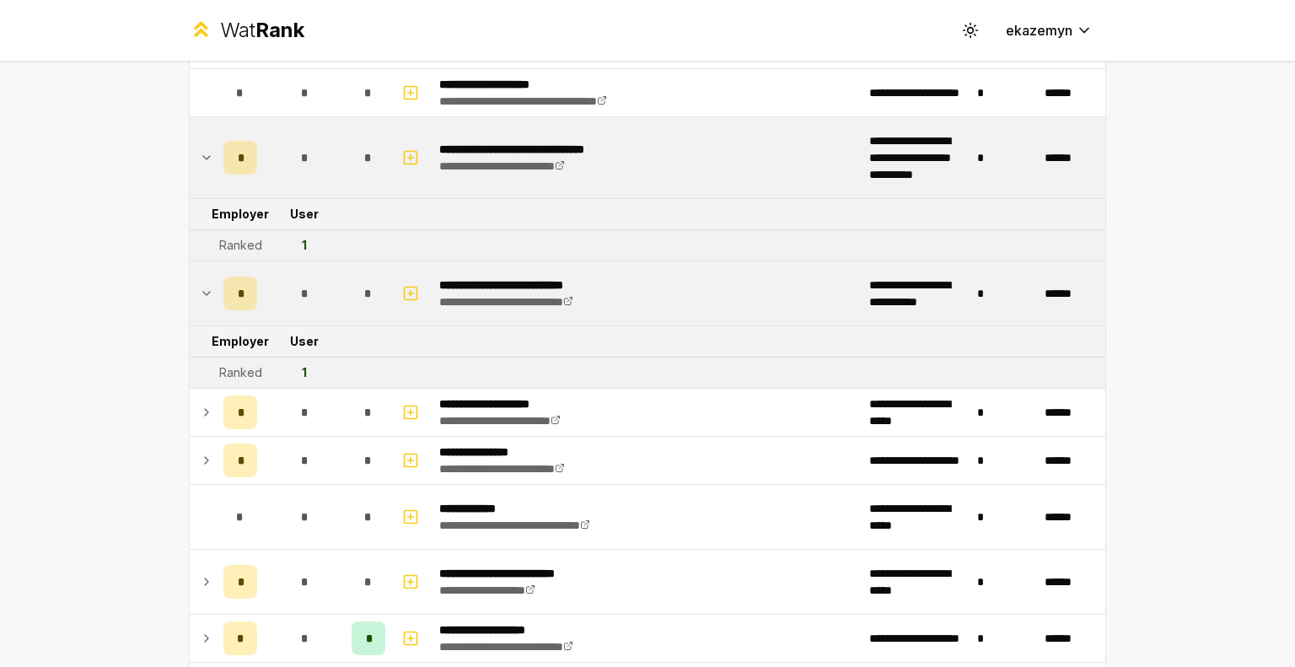
scroll to position [823, 0]
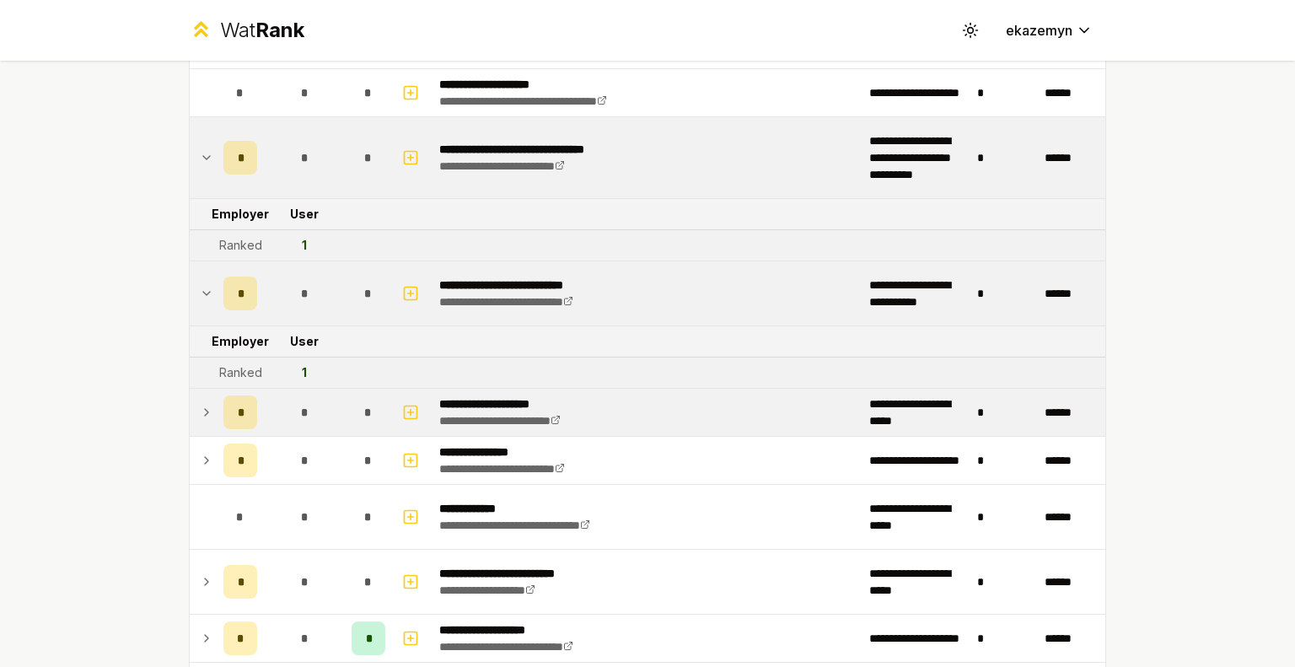
click at [217, 408] on td "*" at bounding box center [240, 412] width 47 height 47
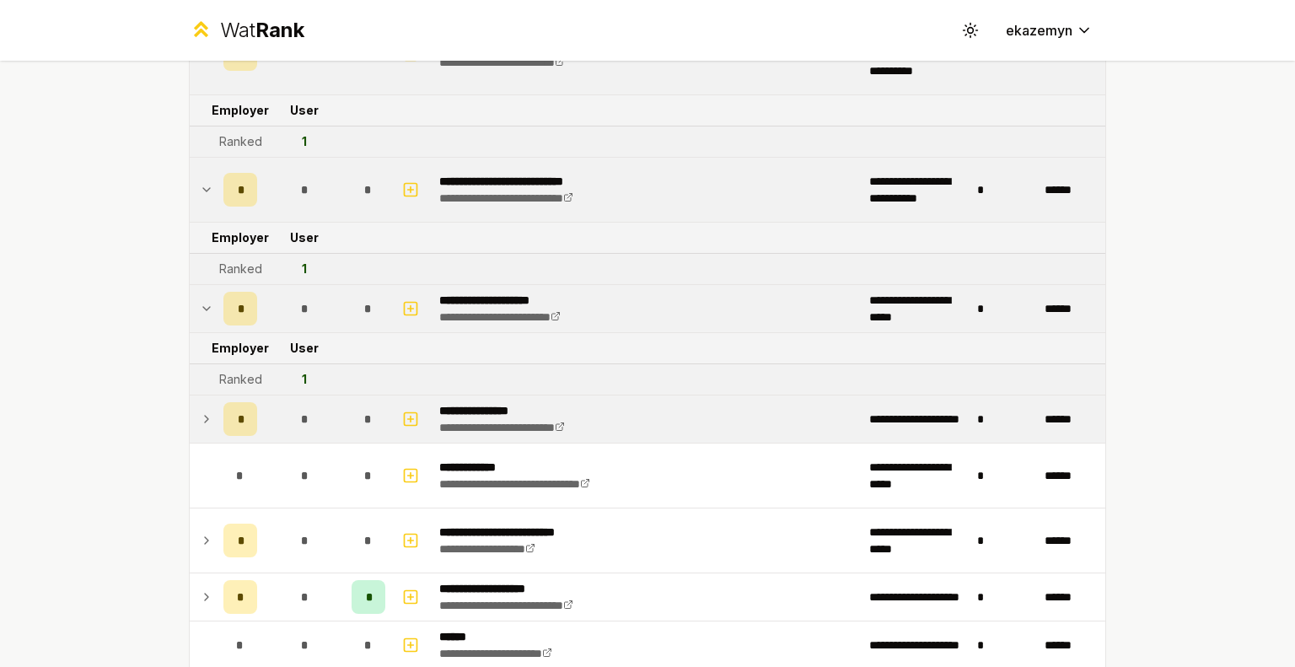
click at [217, 420] on td "*" at bounding box center [240, 418] width 47 height 47
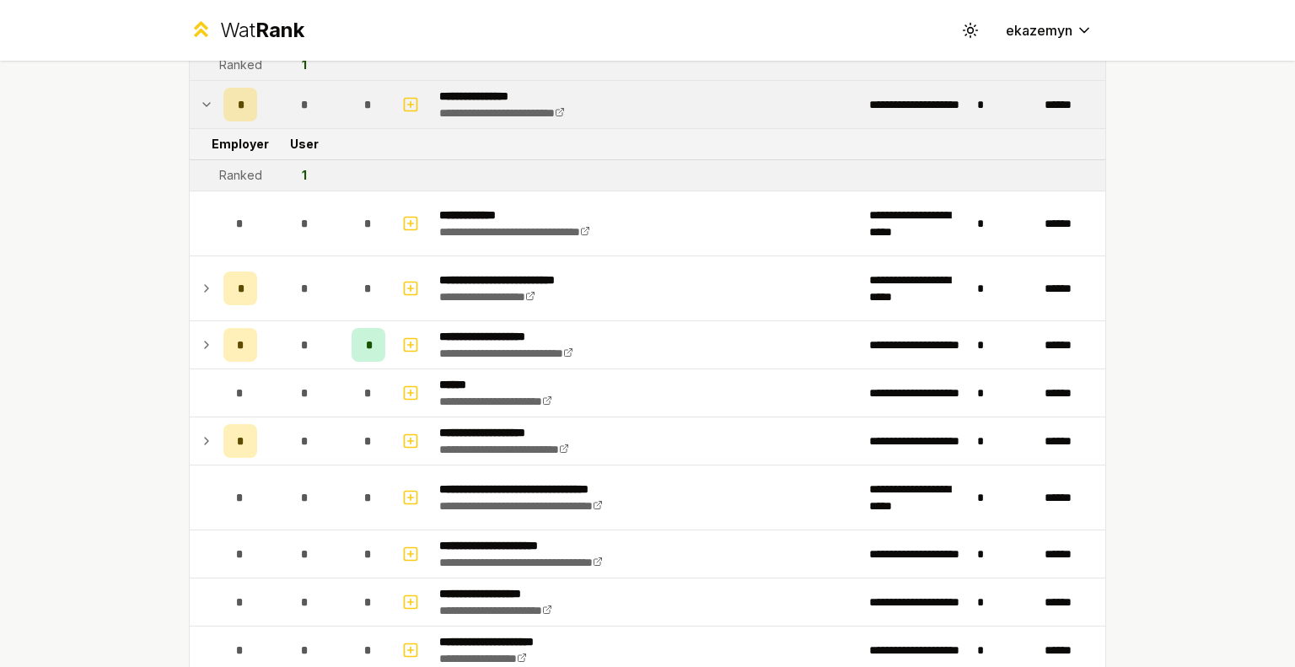
scroll to position [1241, 0]
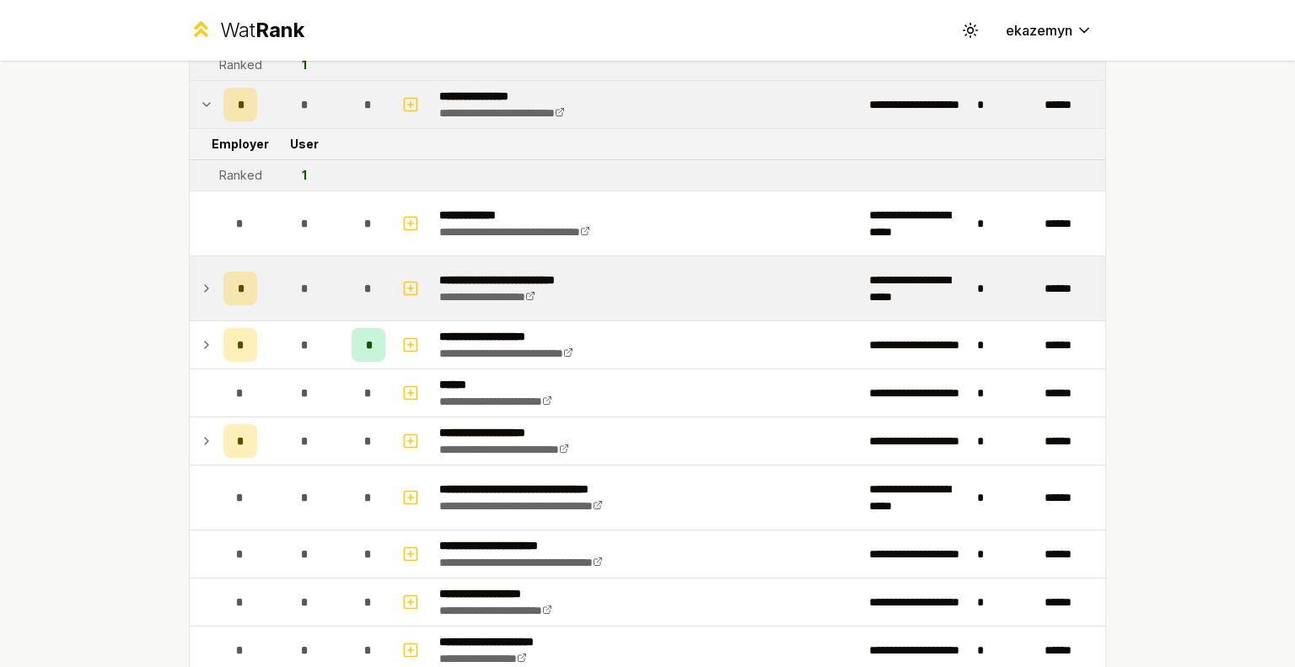
click at [226, 286] on div "*" at bounding box center [240, 289] width 34 height 34
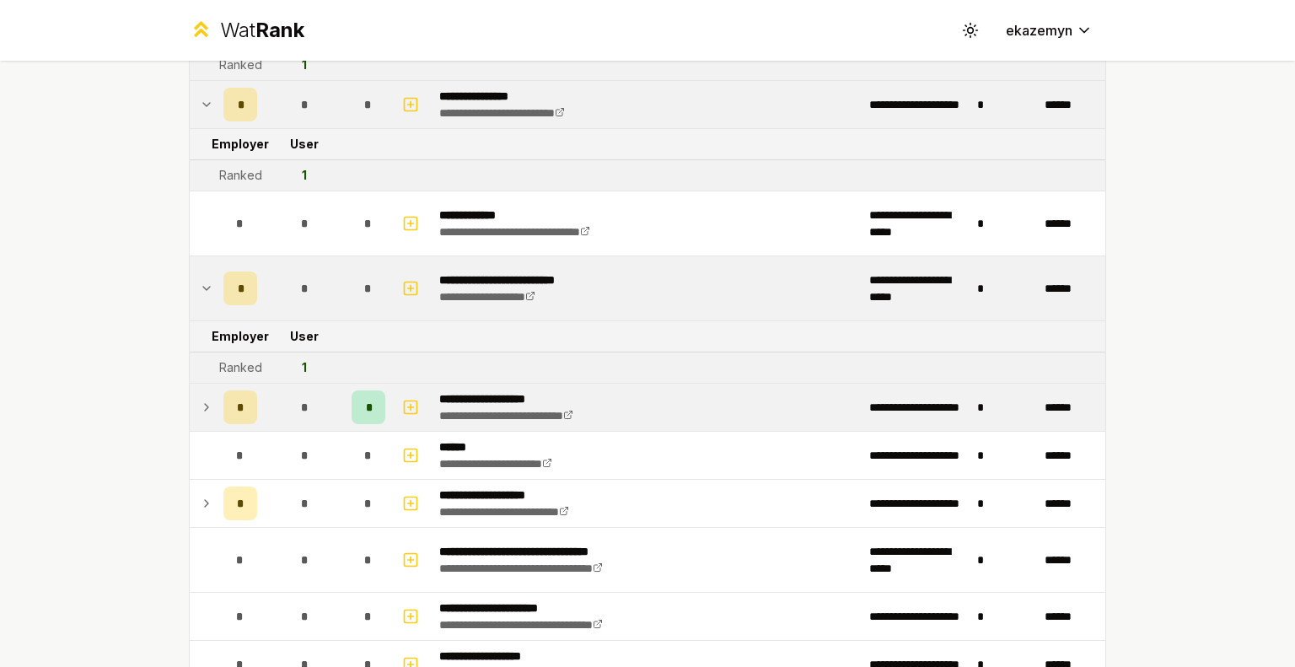
click at [205, 404] on icon at bounding box center [206, 407] width 3 height 7
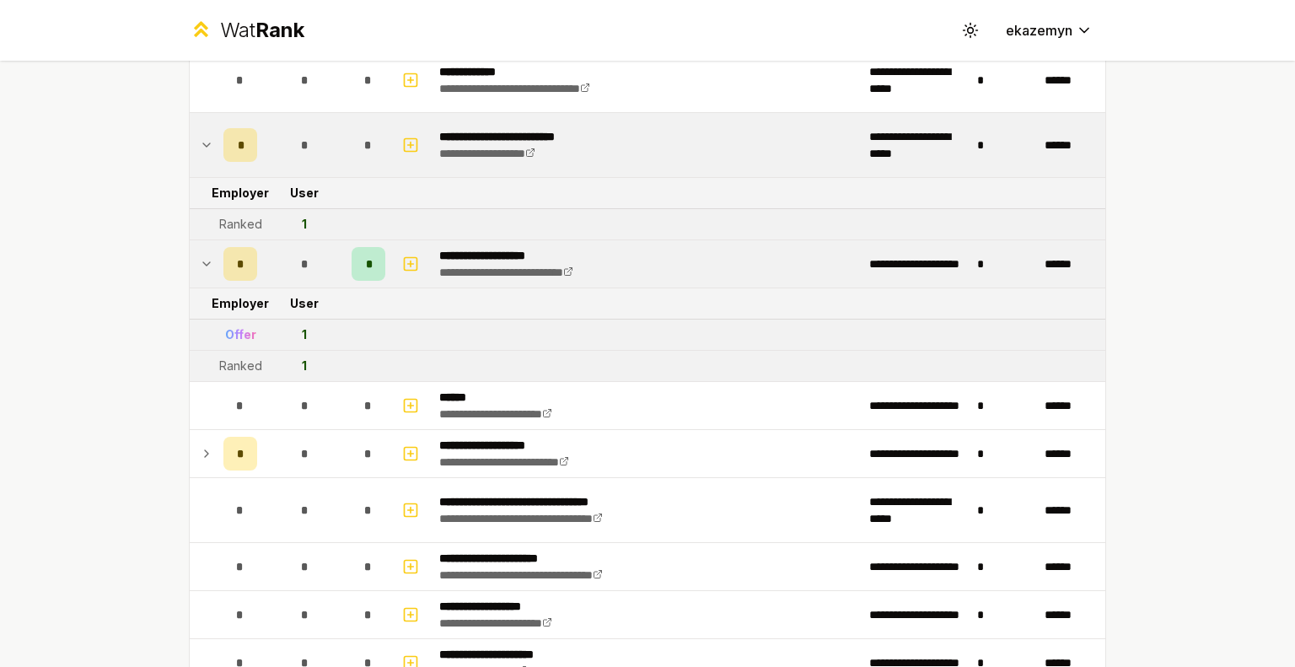
scroll to position [1398, 0]
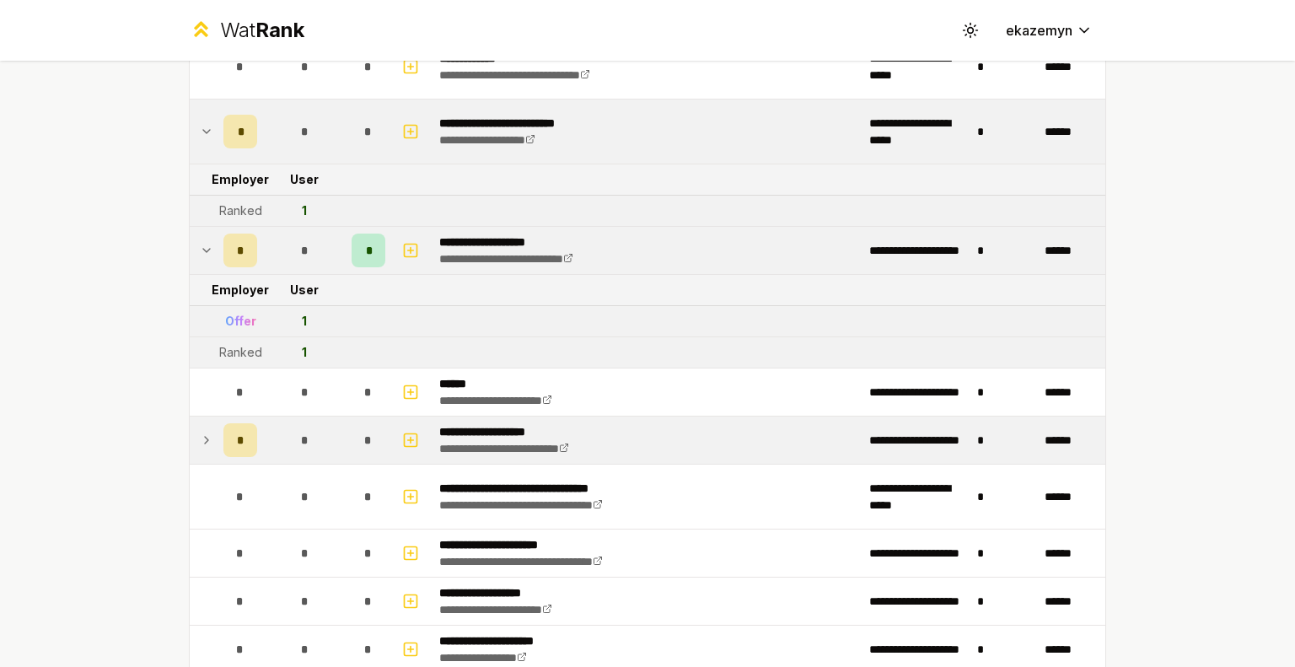
click at [207, 423] on td at bounding box center [203, 440] width 27 height 47
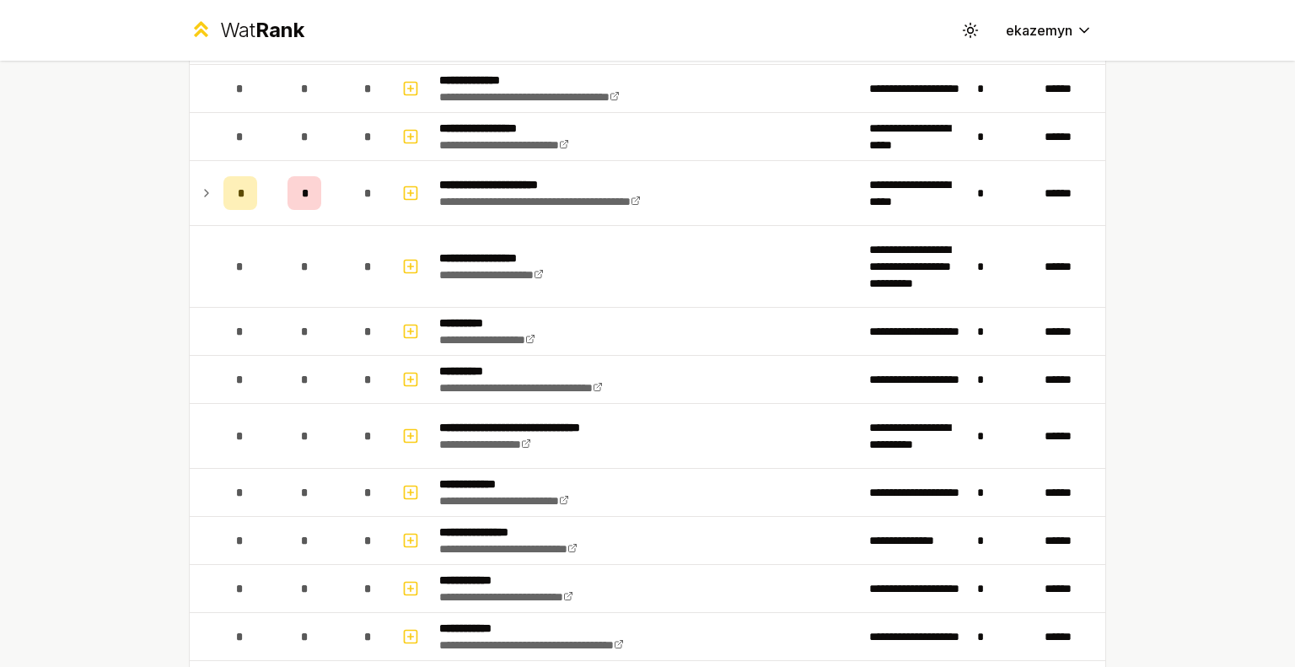
scroll to position [3228, 0]
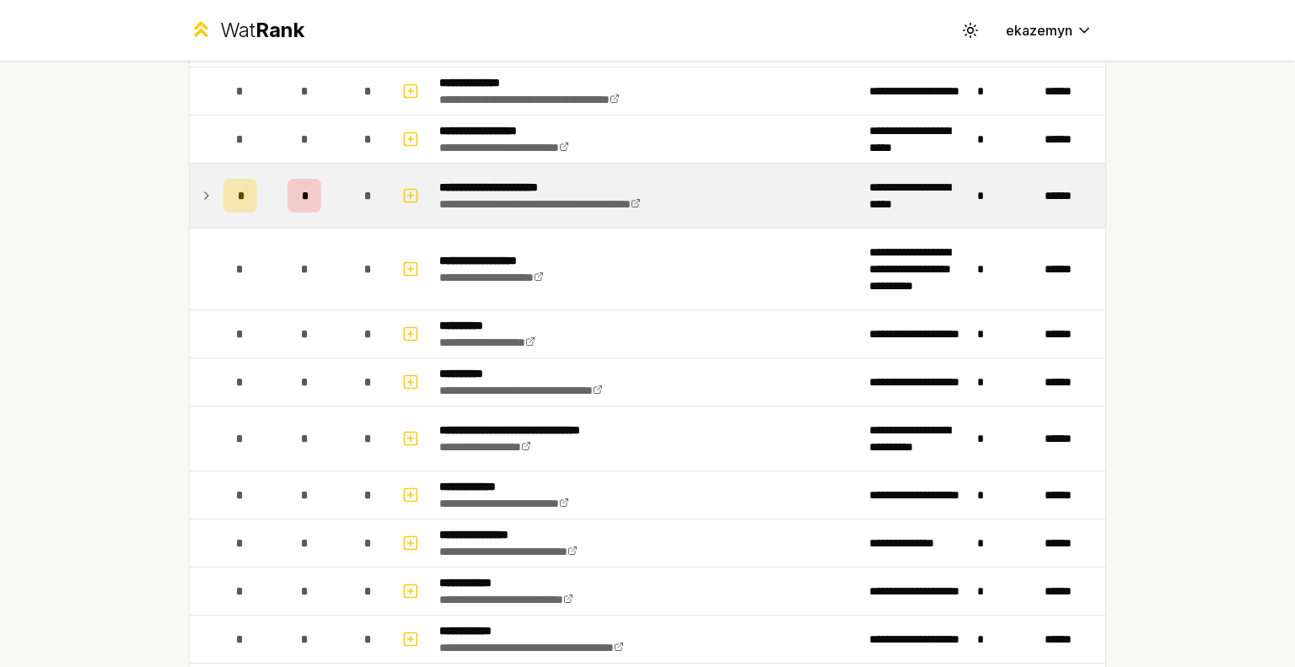
click at [217, 179] on td "*" at bounding box center [240, 196] width 47 height 64
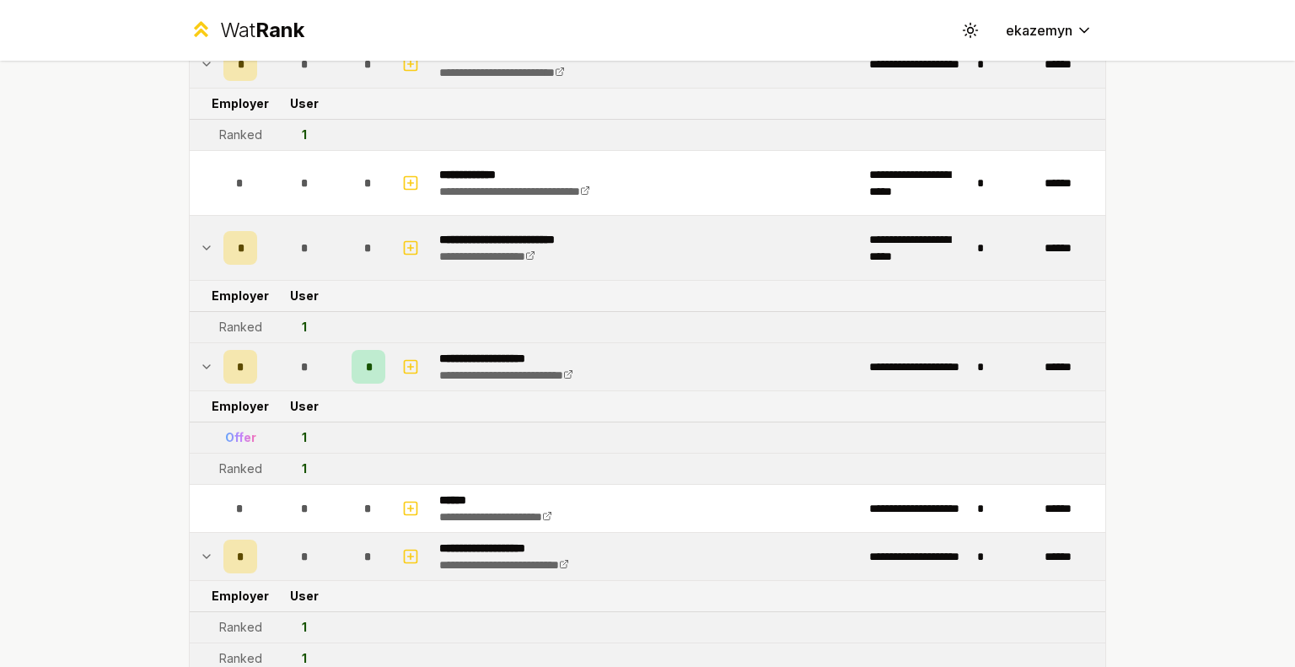
scroll to position [1282, 0]
click at [315, 358] on td "*" at bounding box center [304, 366] width 81 height 47
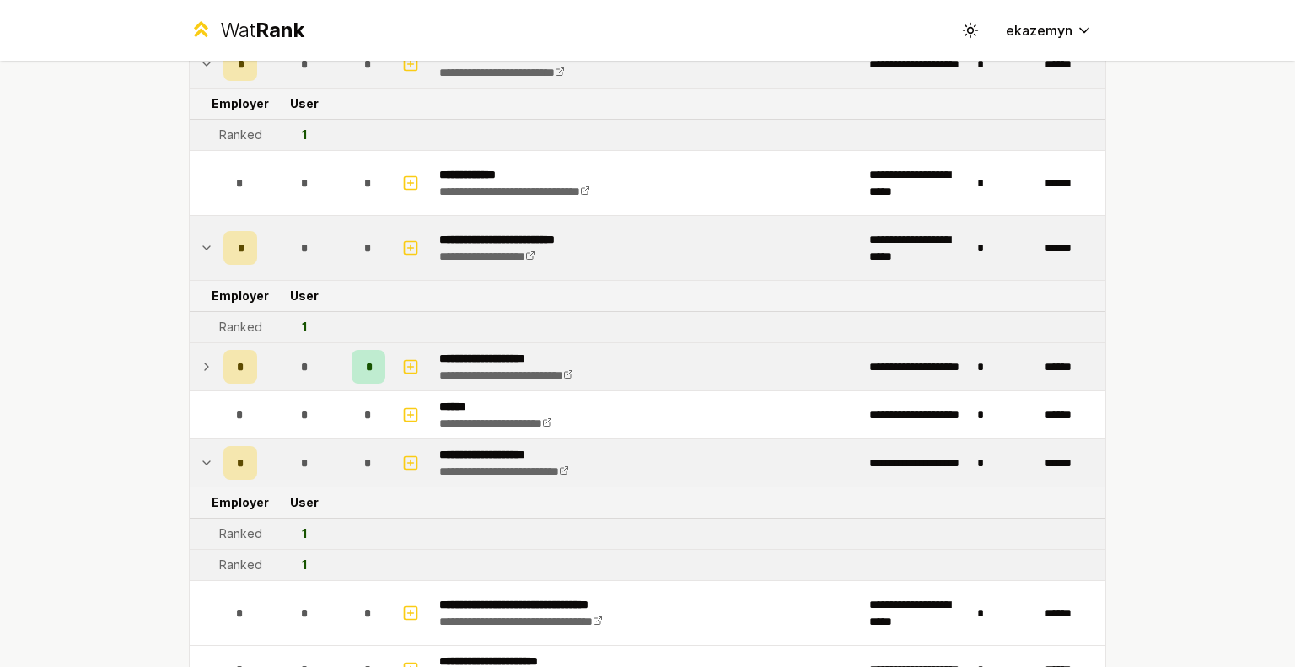
click at [315, 358] on td "*" at bounding box center [304, 366] width 81 height 47
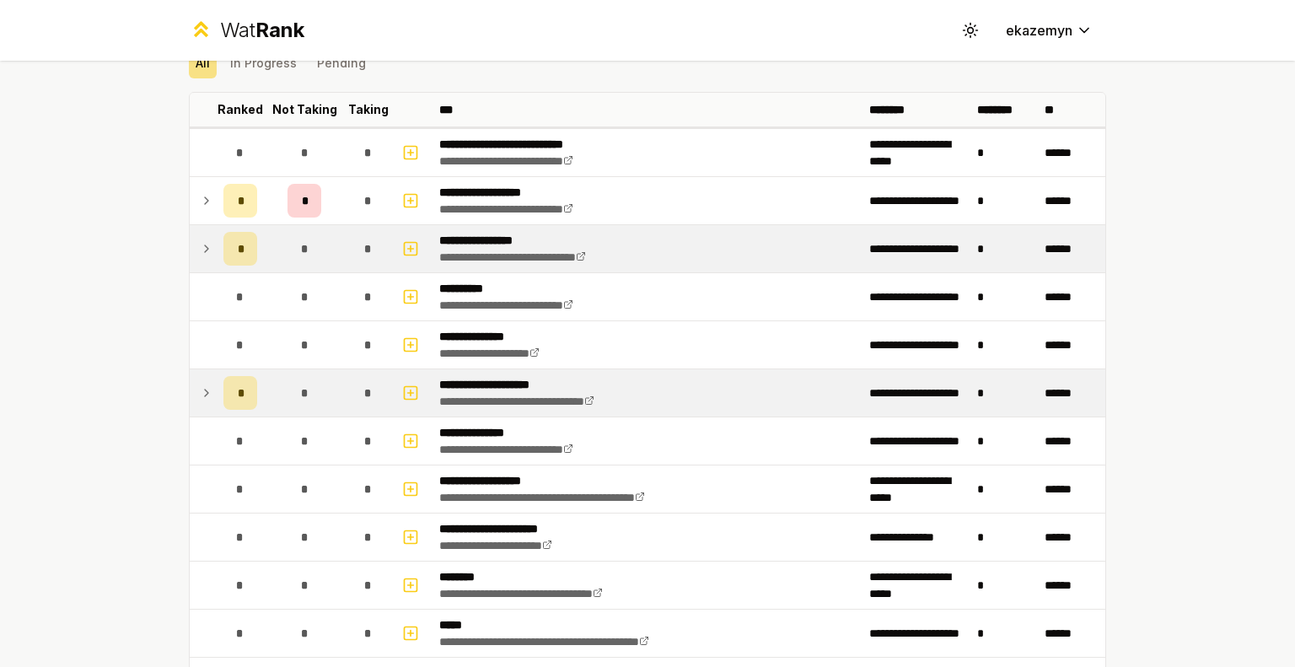
scroll to position [0, 0]
